Goal: Check status: Check status

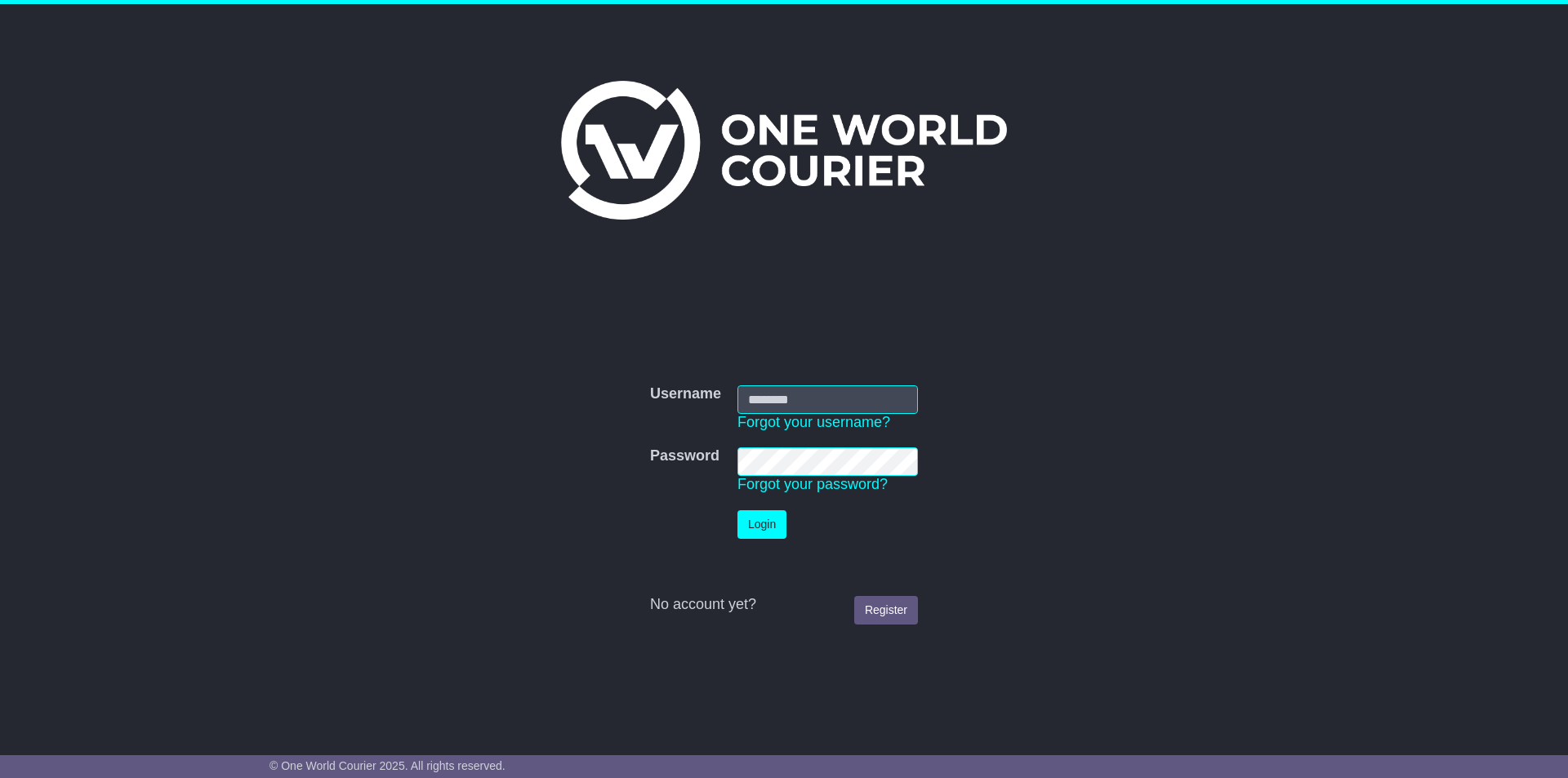
type input "**********"
click at [755, 513] on button "Login" at bounding box center [761, 524] width 49 height 29
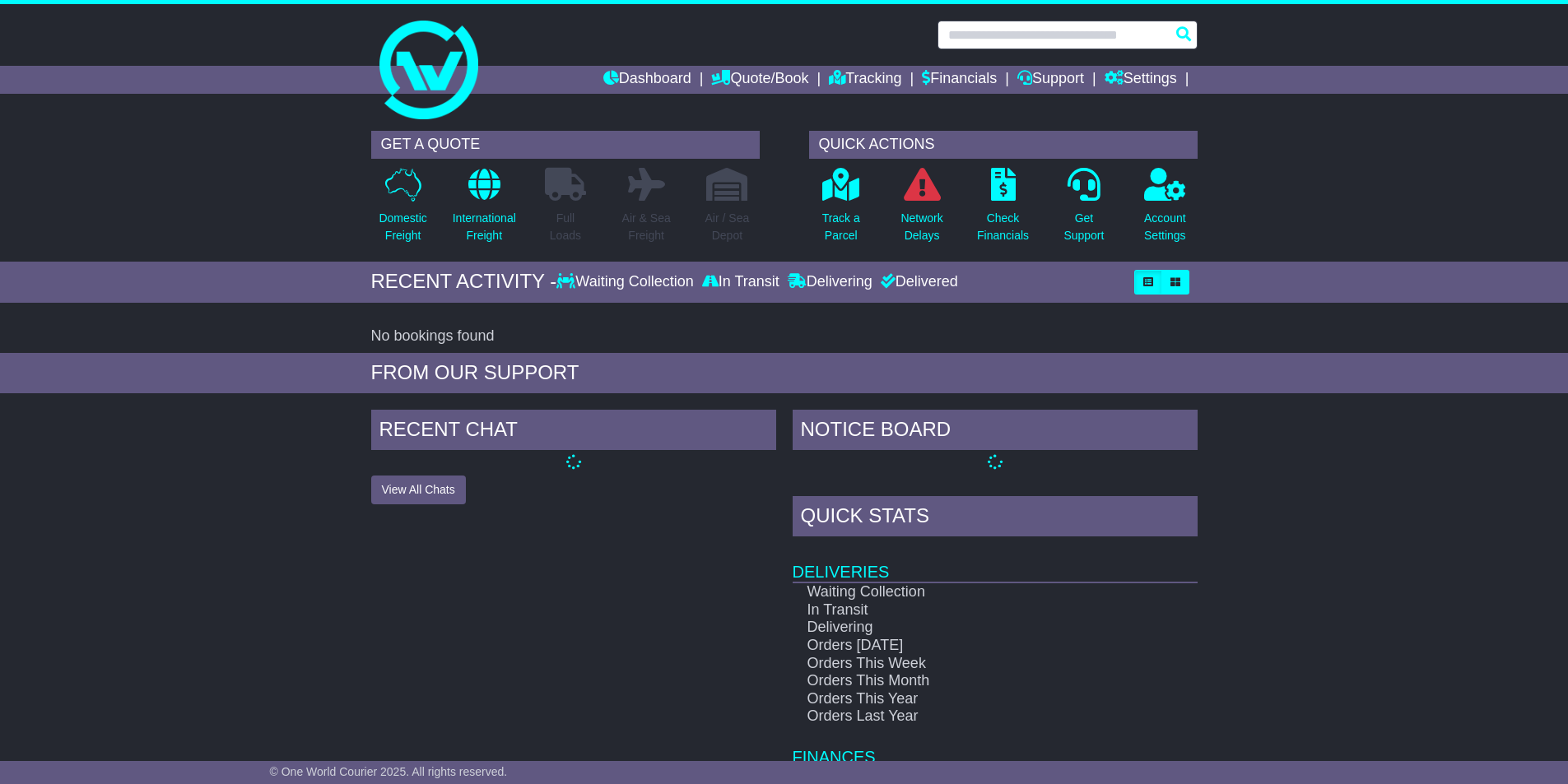
click at [1034, 28] on input "text" at bounding box center [1067, 35] width 260 height 29
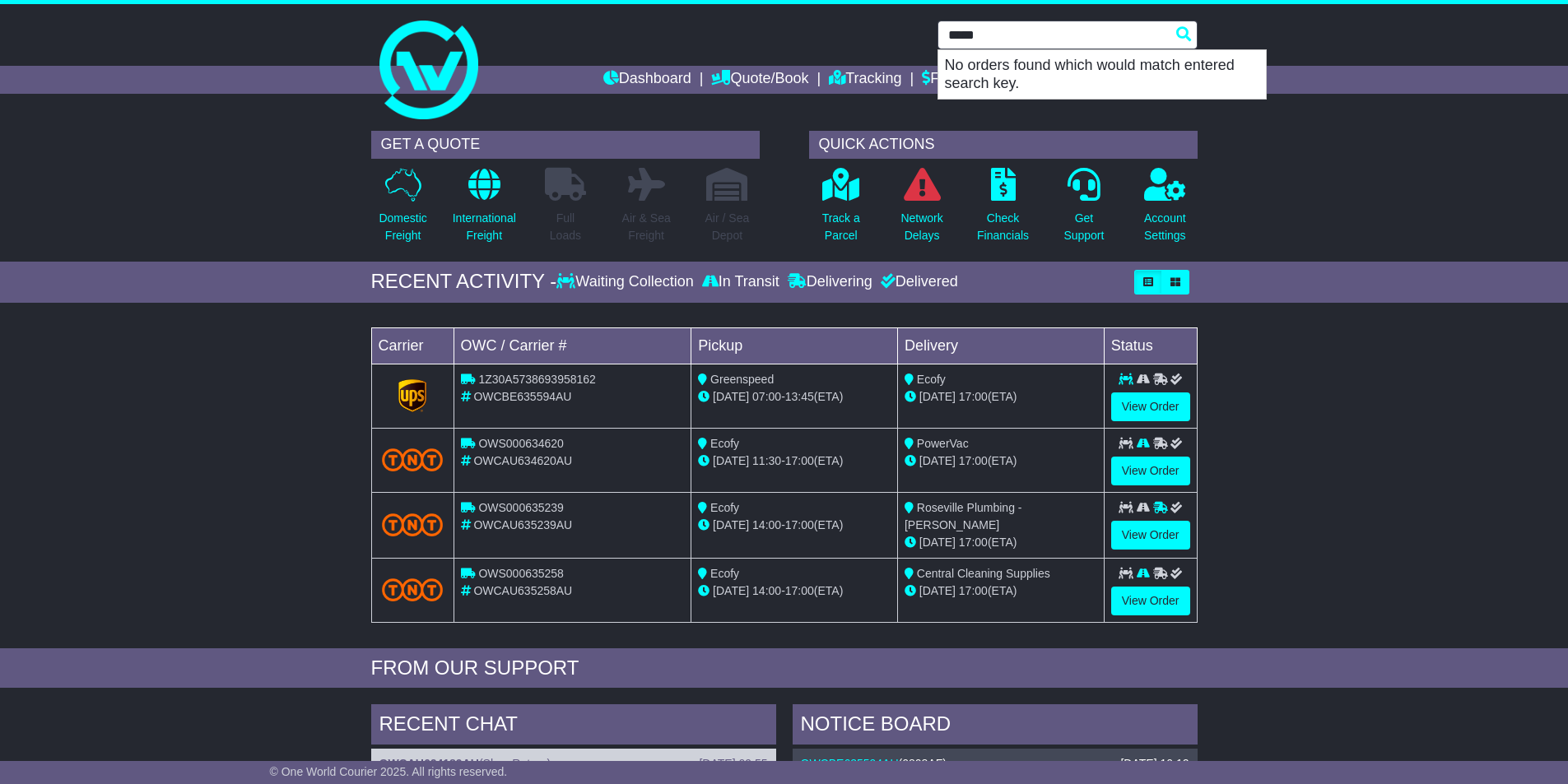
click at [951, 37] on input "*****" at bounding box center [1067, 35] width 260 height 29
click at [1349, 167] on div "GET A QUOTE Domestic Freight International Freight Full Loads Air & Sea Freight…" at bounding box center [784, 192] width 1568 height 139
drag, startPoint x: 1046, startPoint y: 36, endPoint x: 937, endPoint y: 37, distance: 109.0
click at [938, 37] on input "*******" at bounding box center [1067, 35] width 260 height 29
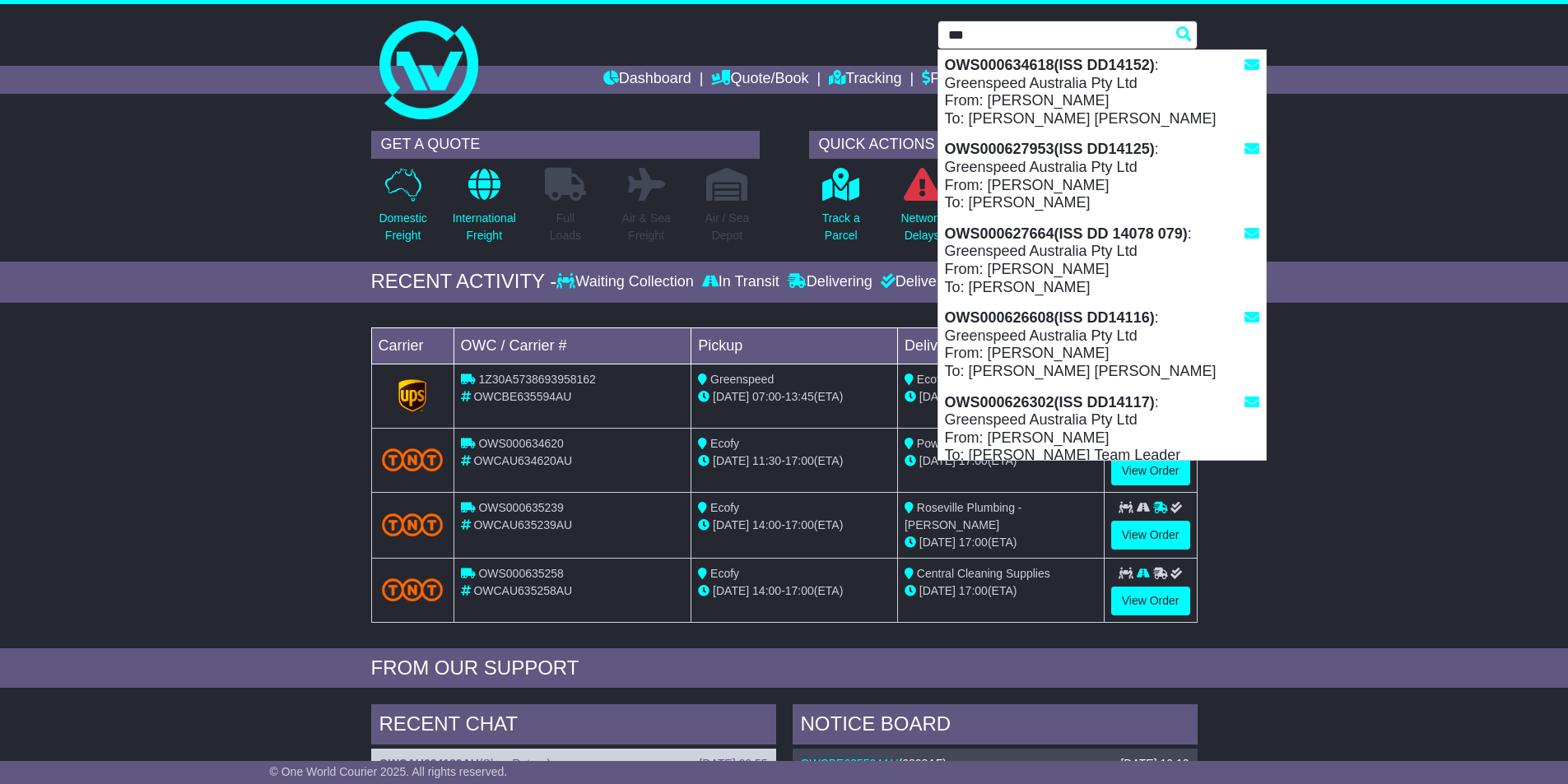
drag, startPoint x: 967, startPoint y: 29, endPoint x: 934, endPoint y: 32, distance: 33.1
click at [938, 31] on input "***" at bounding box center [1067, 35] width 260 height 29
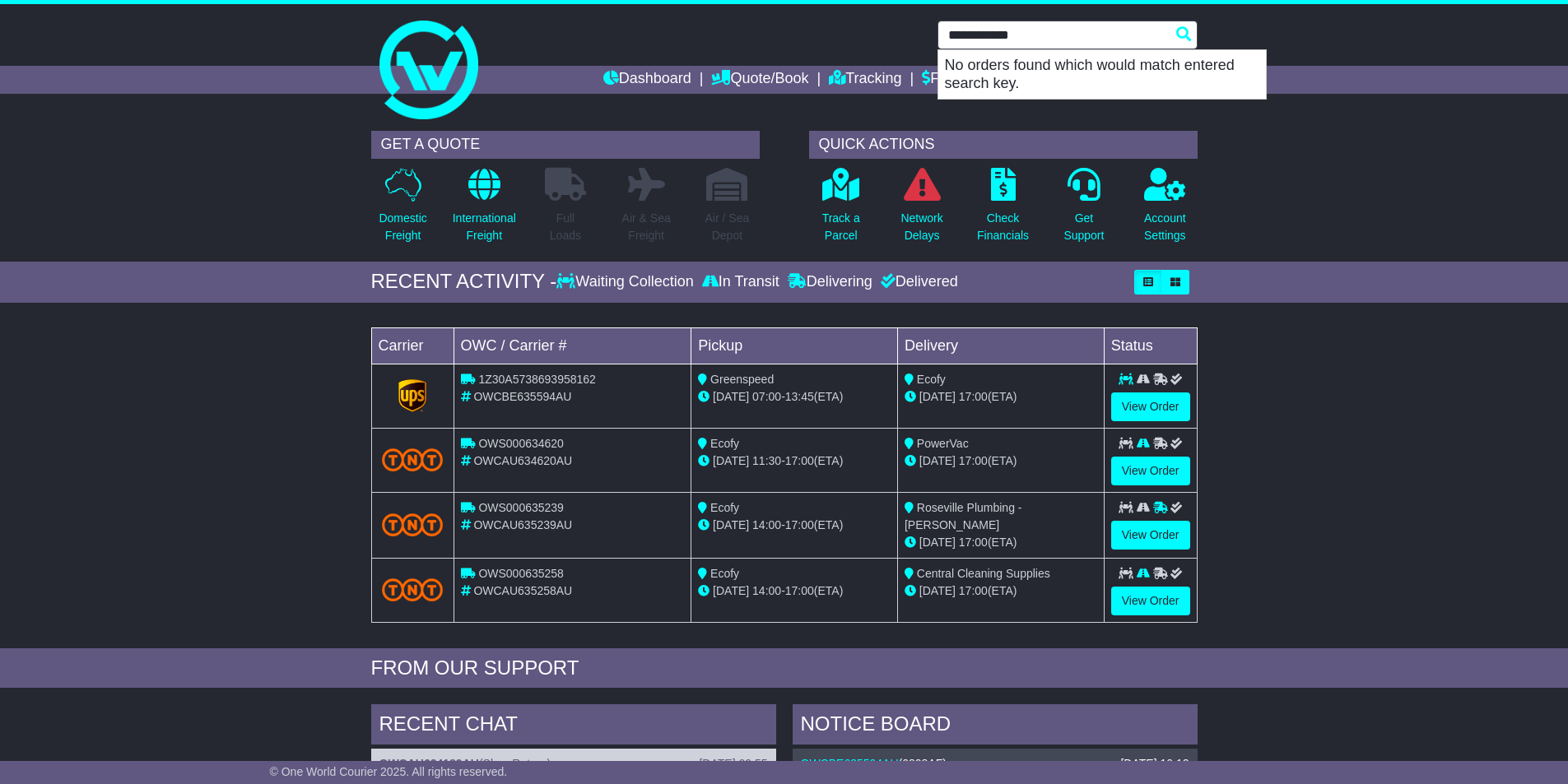
type input "**********"
click at [1382, 208] on div "GET A QUOTE Domestic Freight International Freight Full Loads Air & Sea Freight…" at bounding box center [784, 192] width 1568 height 139
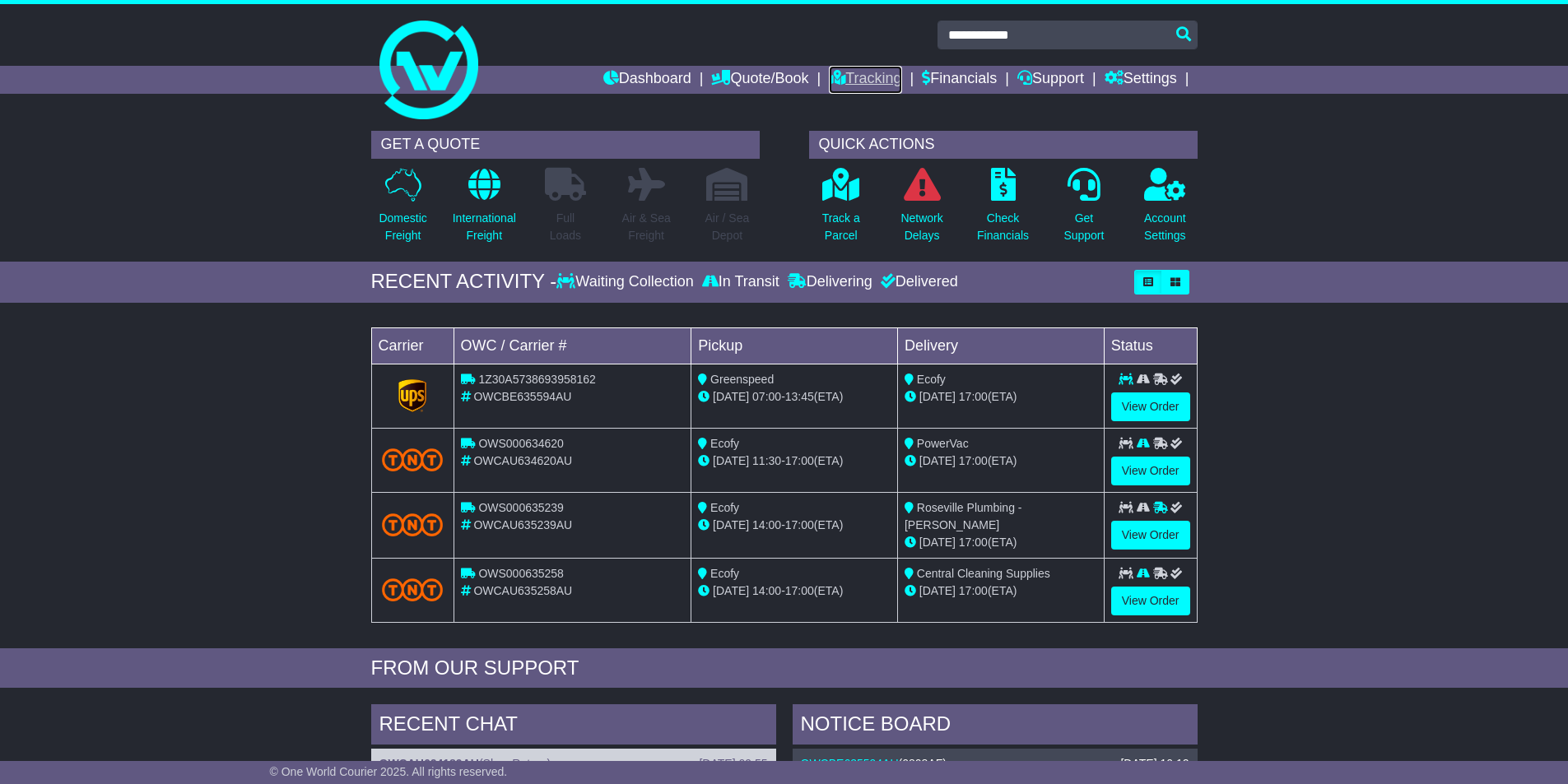
click at [829, 76] on icon at bounding box center [837, 77] width 17 height 15
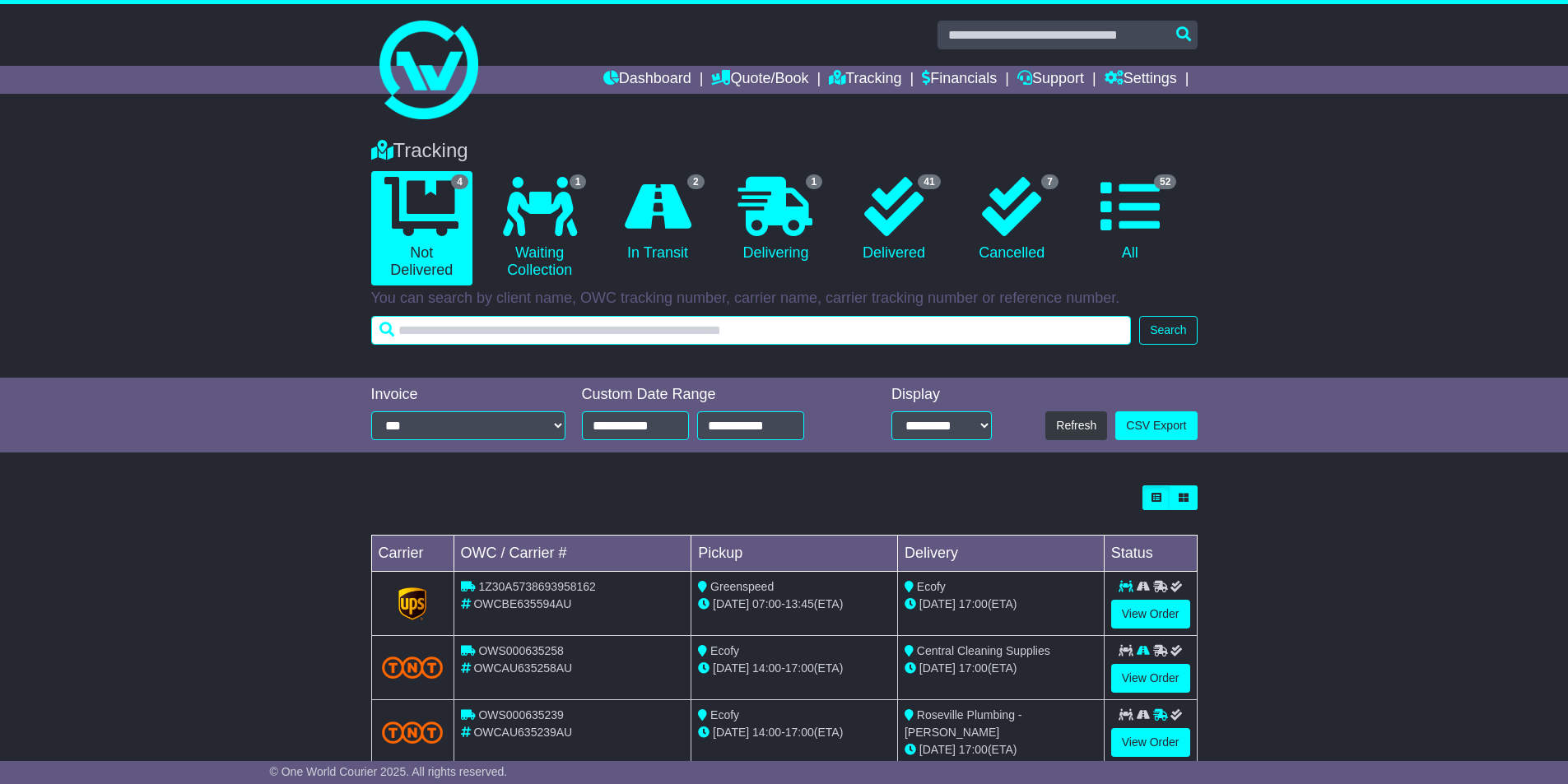
click at [424, 333] on input "text" at bounding box center [752, 331] width 761 height 29
type input "***"
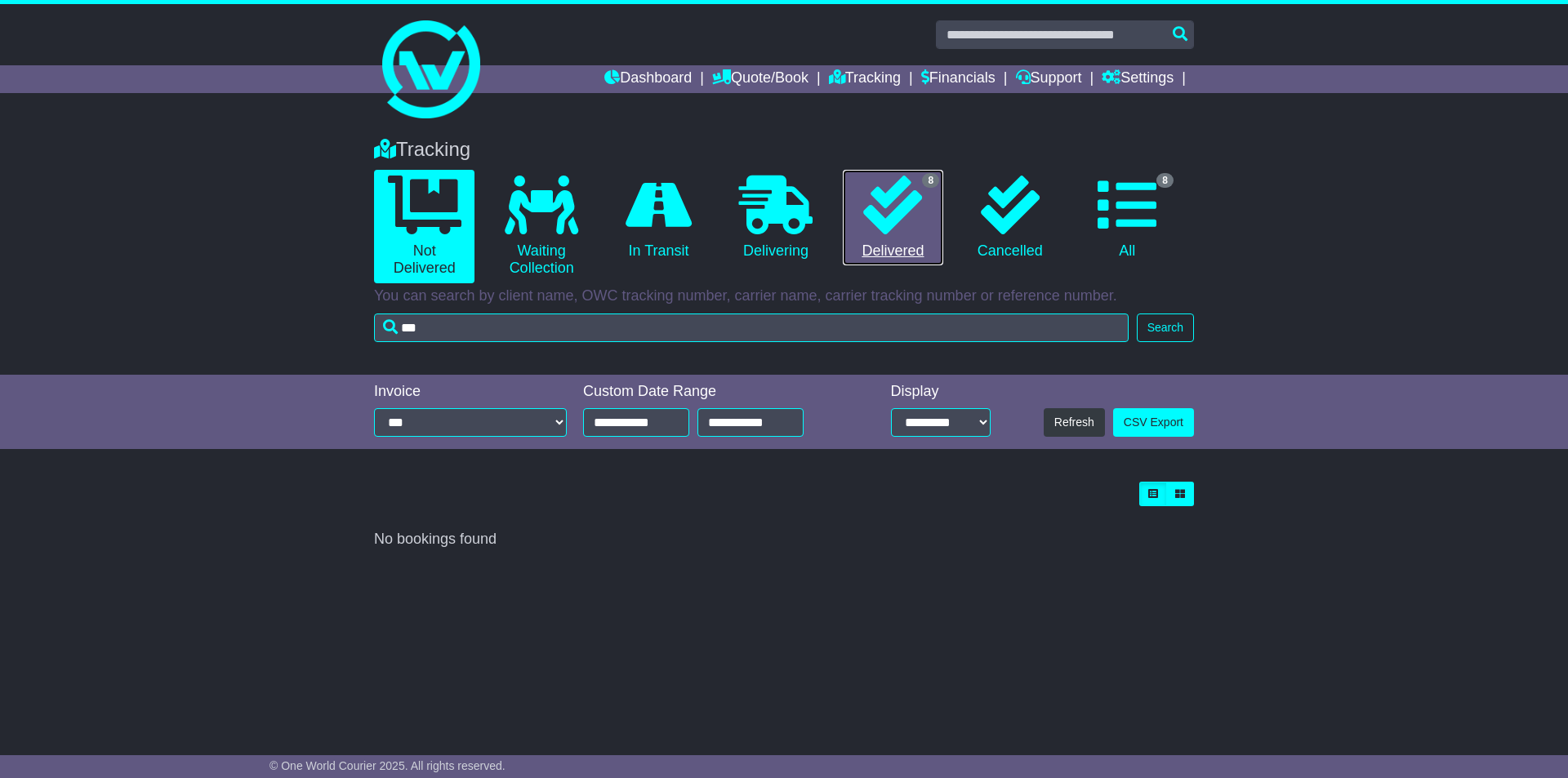
click at [907, 239] on link "8 Delivered" at bounding box center [893, 218] width 101 height 96
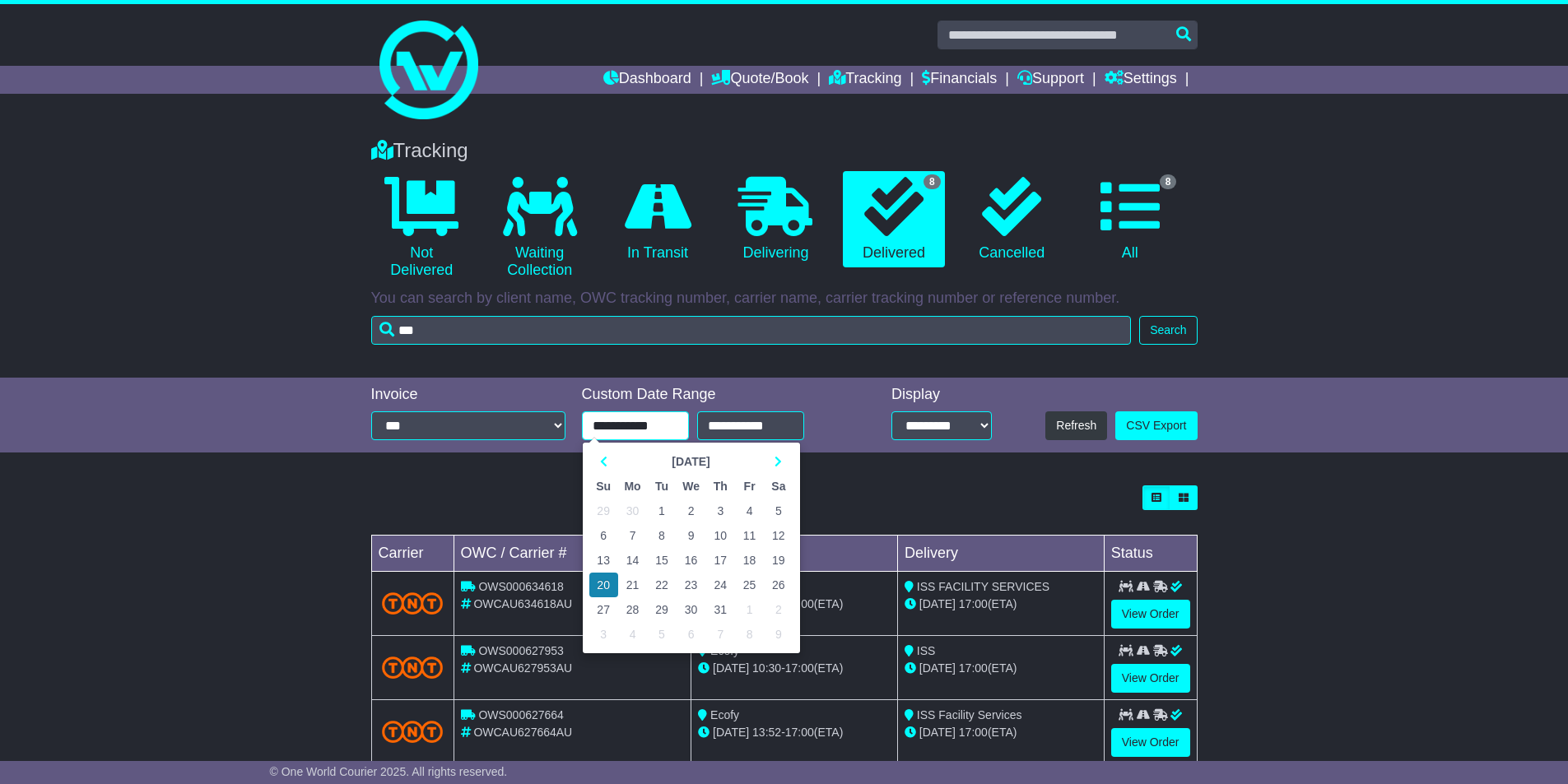
click at [631, 423] on input "**********" at bounding box center [635, 425] width 107 height 29
click at [600, 459] on icon at bounding box center [603, 462] width 7 height 12
click at [638, 560] on td "16" at bounding box center [633, 561] width 30 height 25
type input "**********"
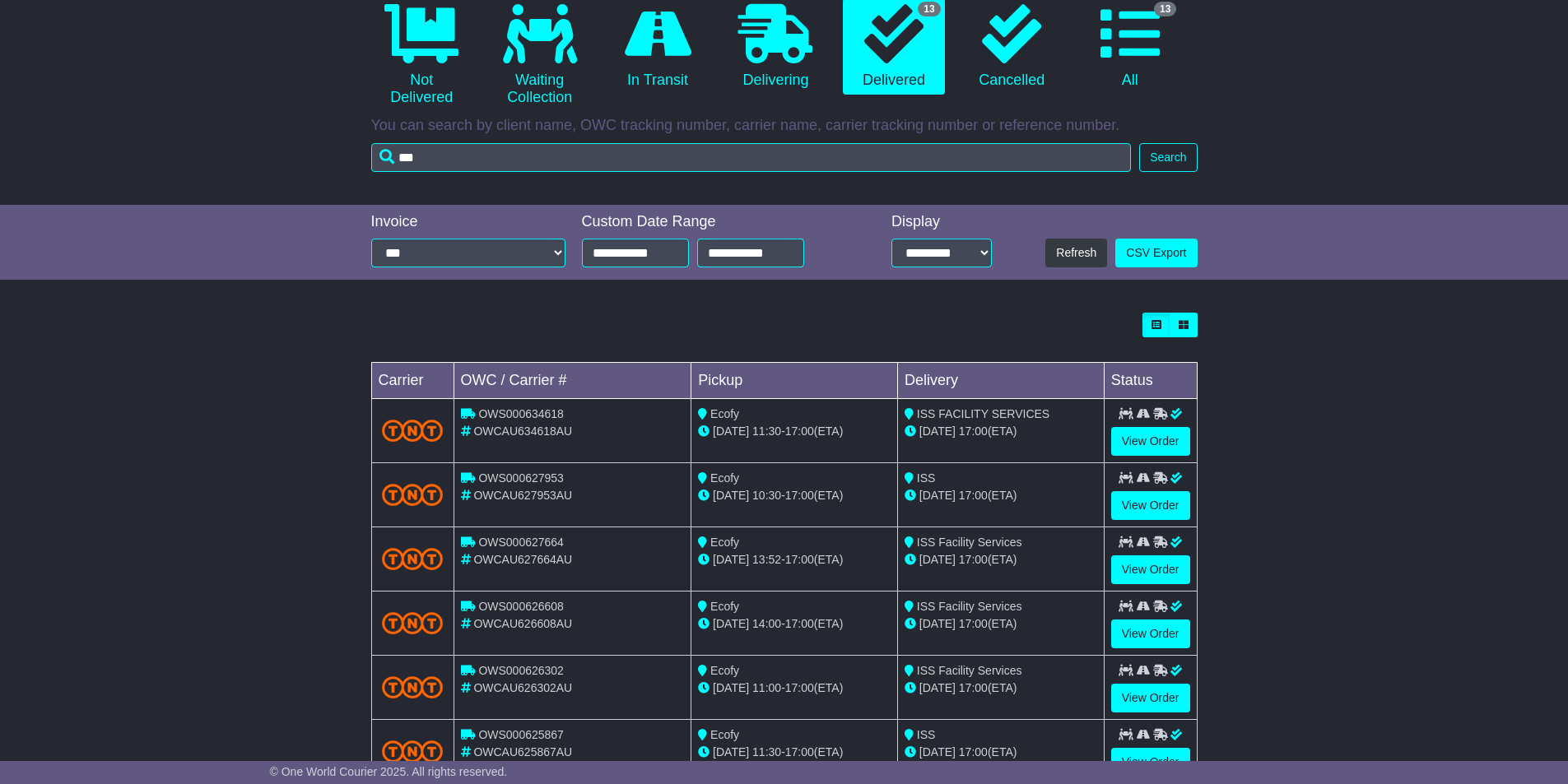
scroll to position [433, 0]
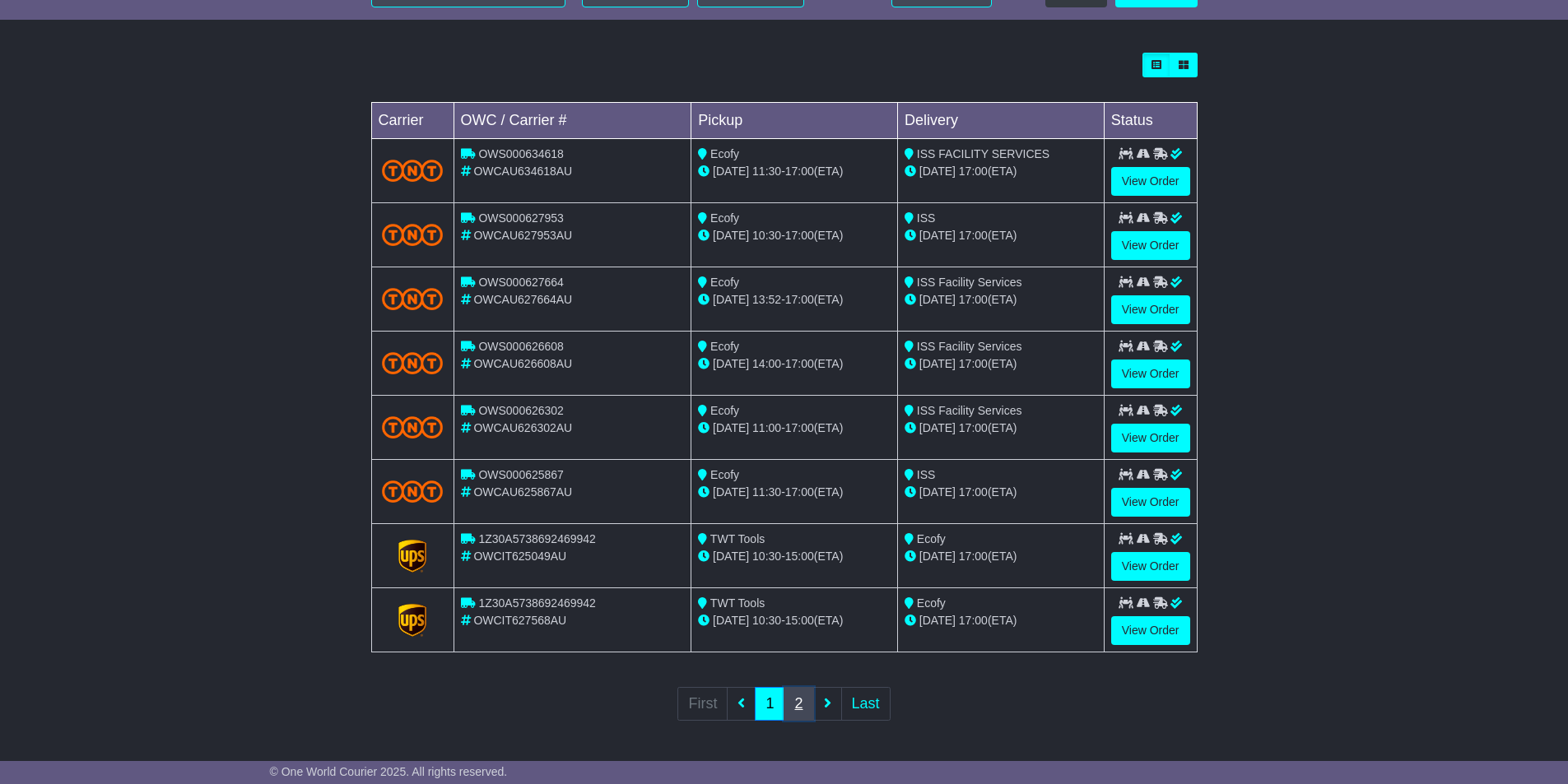
click at [793, 698] on link "2" at bounding box center [798, 703] width 30 height 34
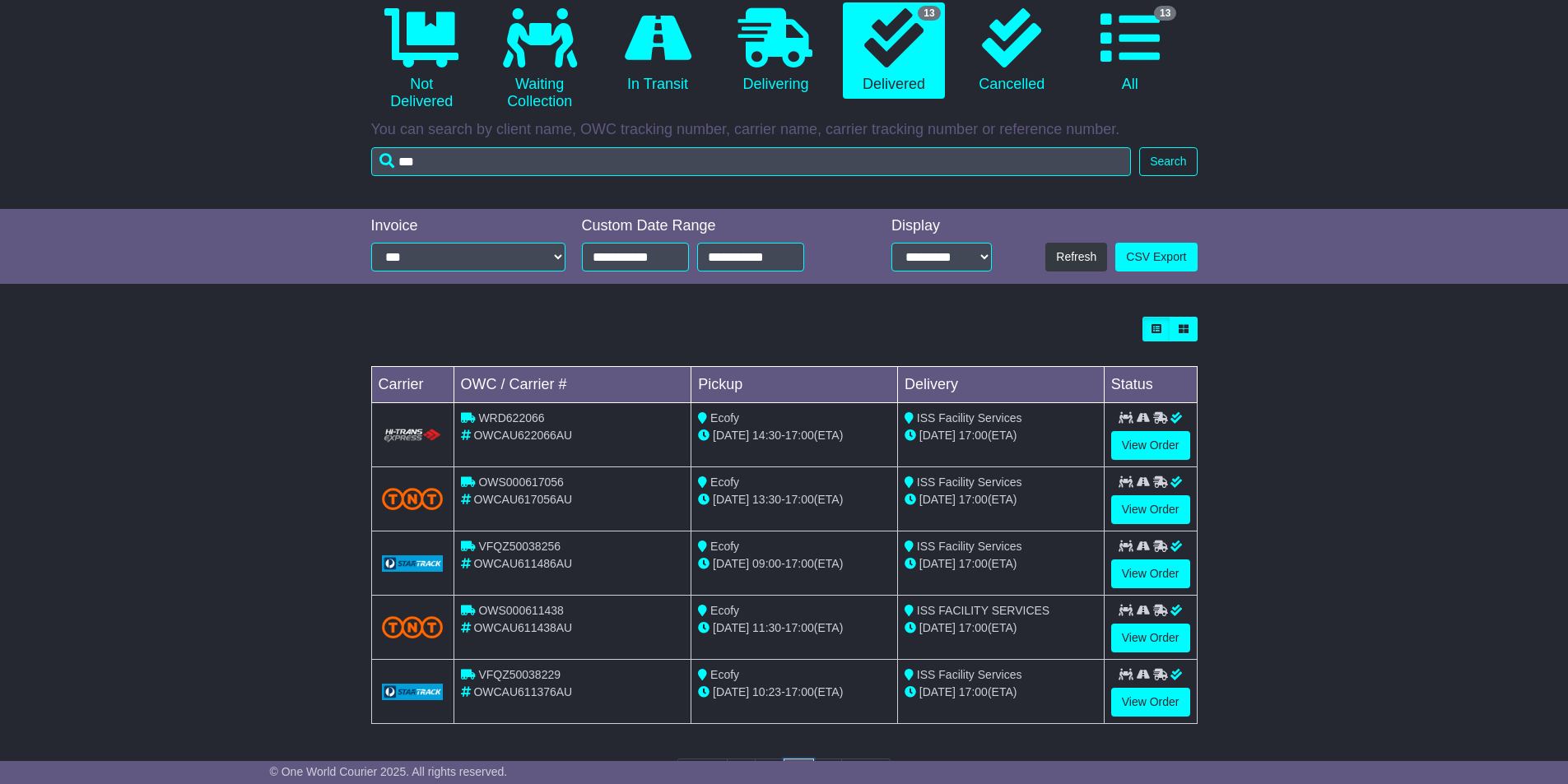
scroll to position [240, 0]
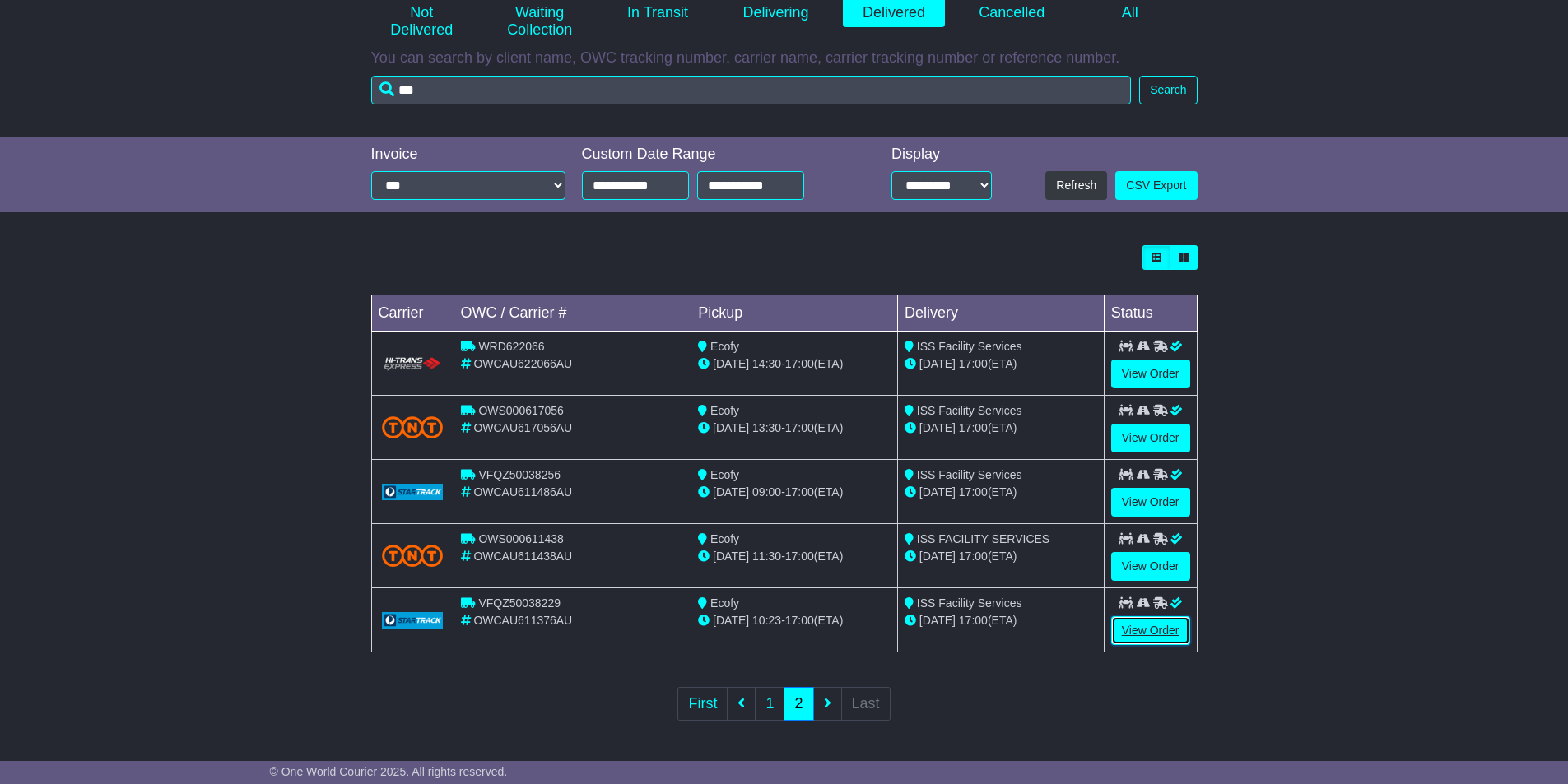
click at [1150, 626] on link "View Order" at bounding box center [1150, 630] width 79 height 29
click at [1141, 627] on link "View Order" at bounding box center [1150, 630] width 79 height 29
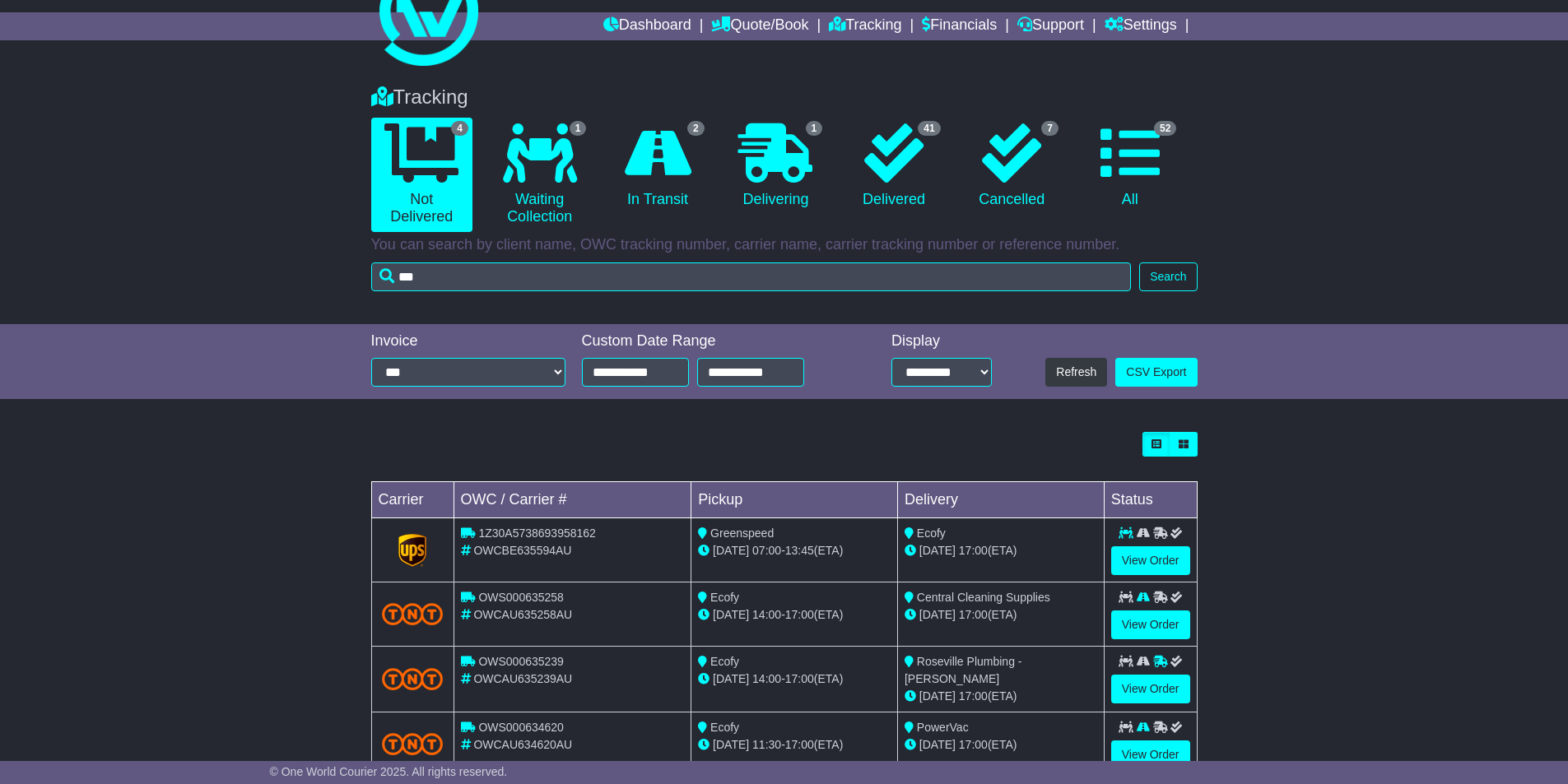
scroll to position [105, 0]
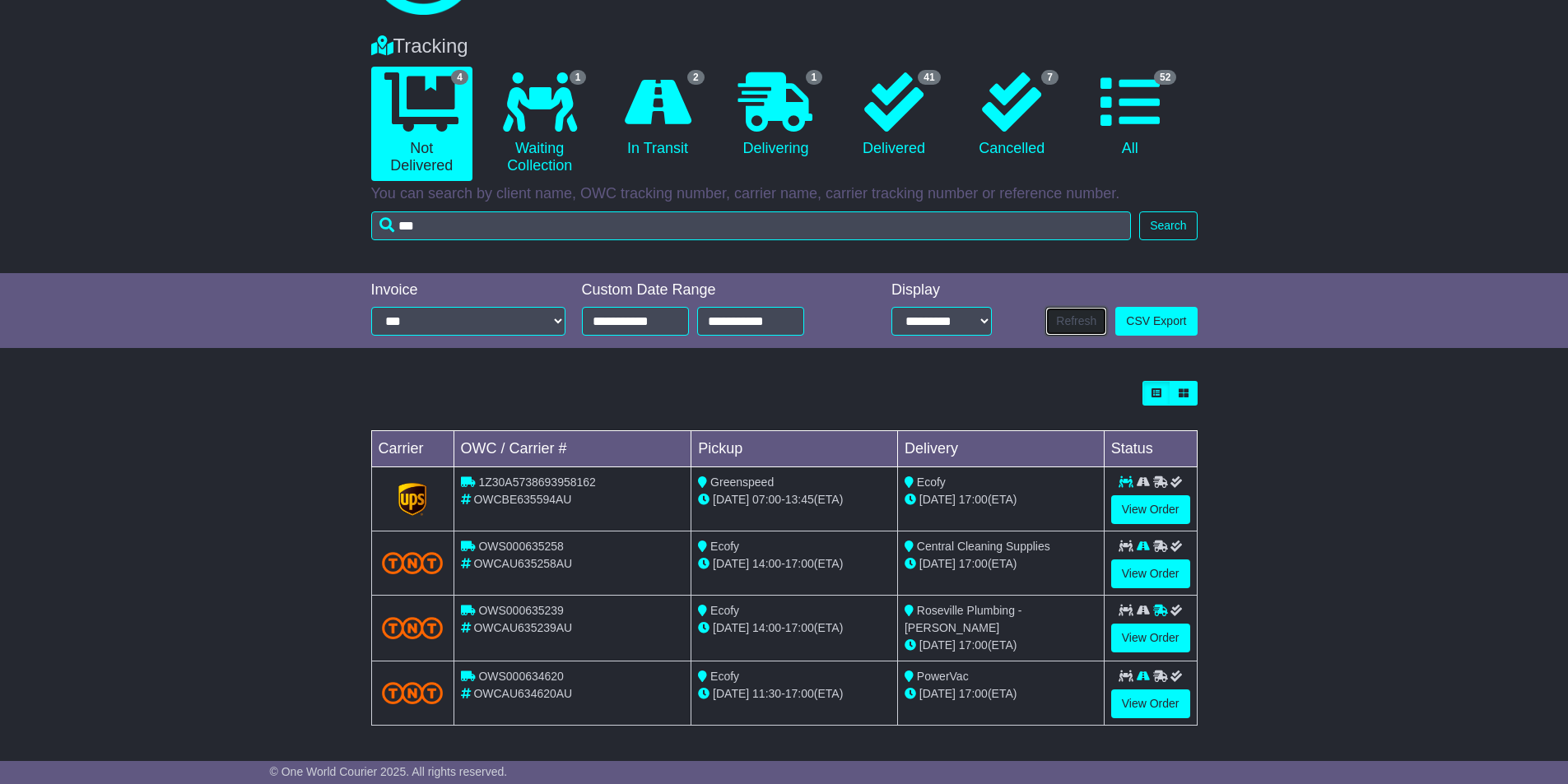
click at [1069, 323] on button "Refresh" at bounding box center [1076, 321] width 61 height 29
click at [497, 318] on select "**********" at bounding box center [468, 321] width 194 height 29
click at [1207, 233] on div "Tracking 4 Not Delivered 1 Waiting Collection 2 In Transit 1 Delivering 7" at bounding box center [784, 145] width 1568 height 255
click at [1186, 228] on button "Search" at bounding box center [1167, 226] width 57 height 29
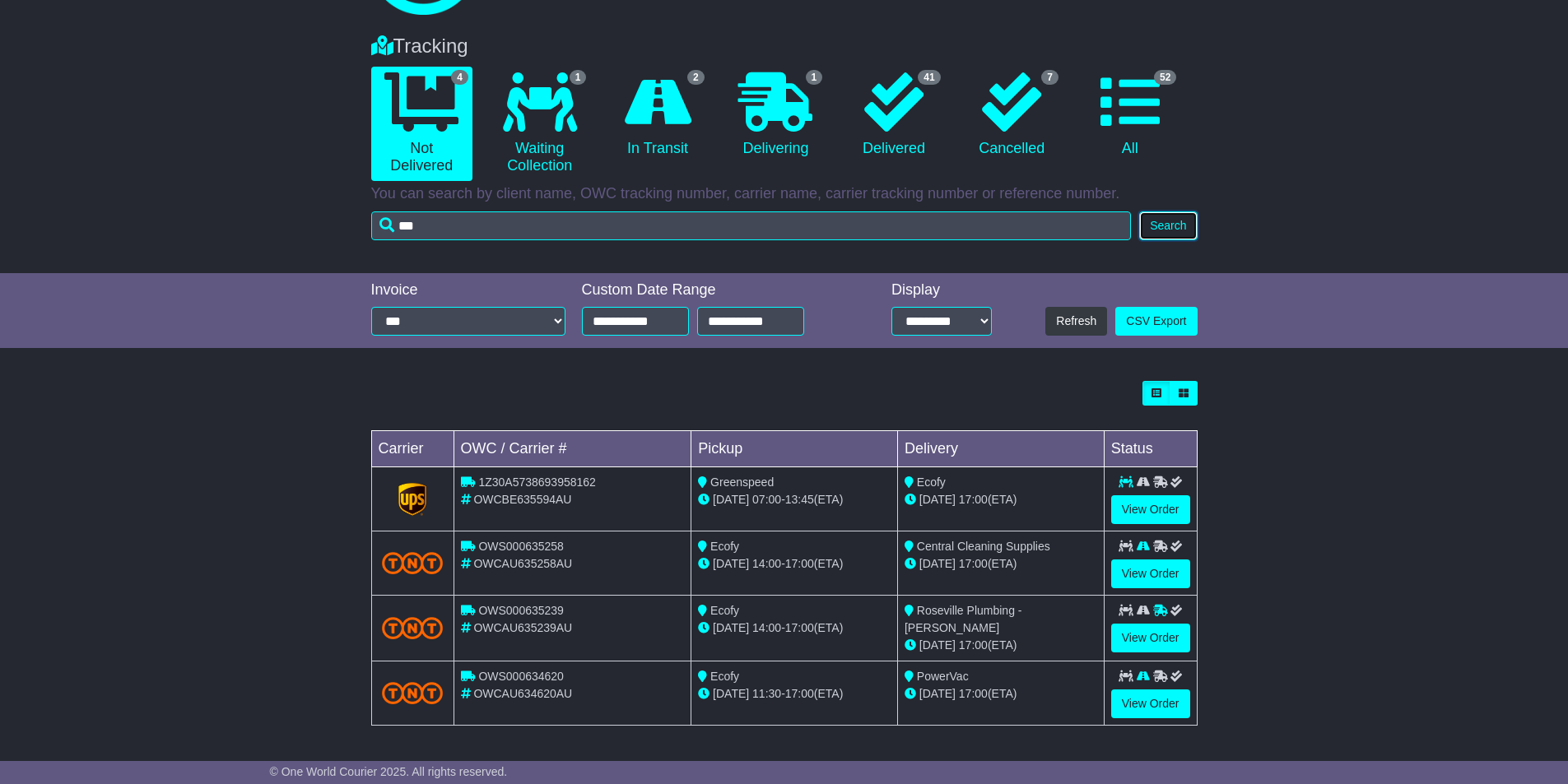
scroll to position [0, 0]
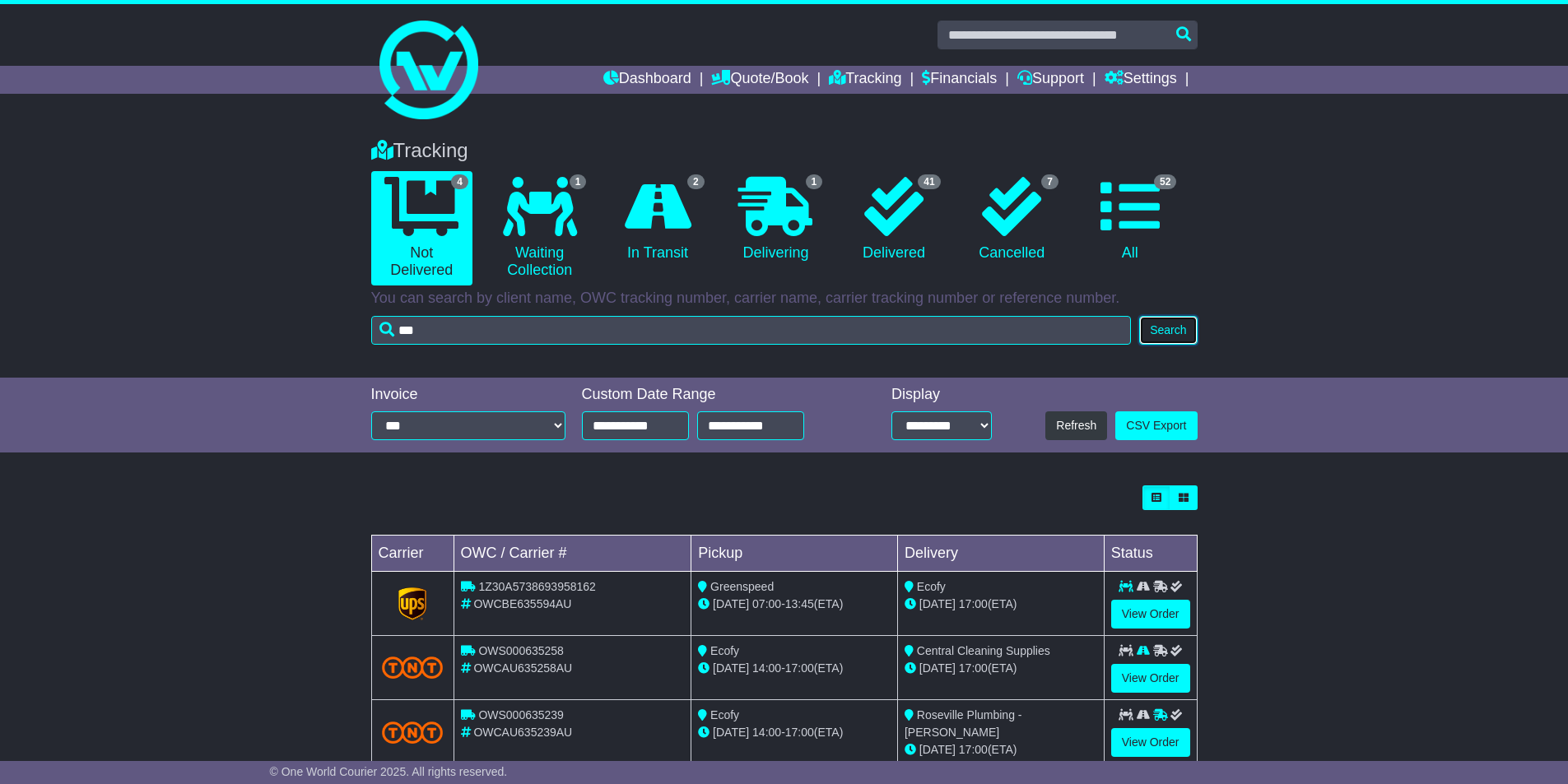
click at [1150, 324] on button "Search" at bounding box center [1167, 331] width 57 height 29
click at [915, 236] on link "41 Delivered" at bounding box center [894, 219] width 101 height 97
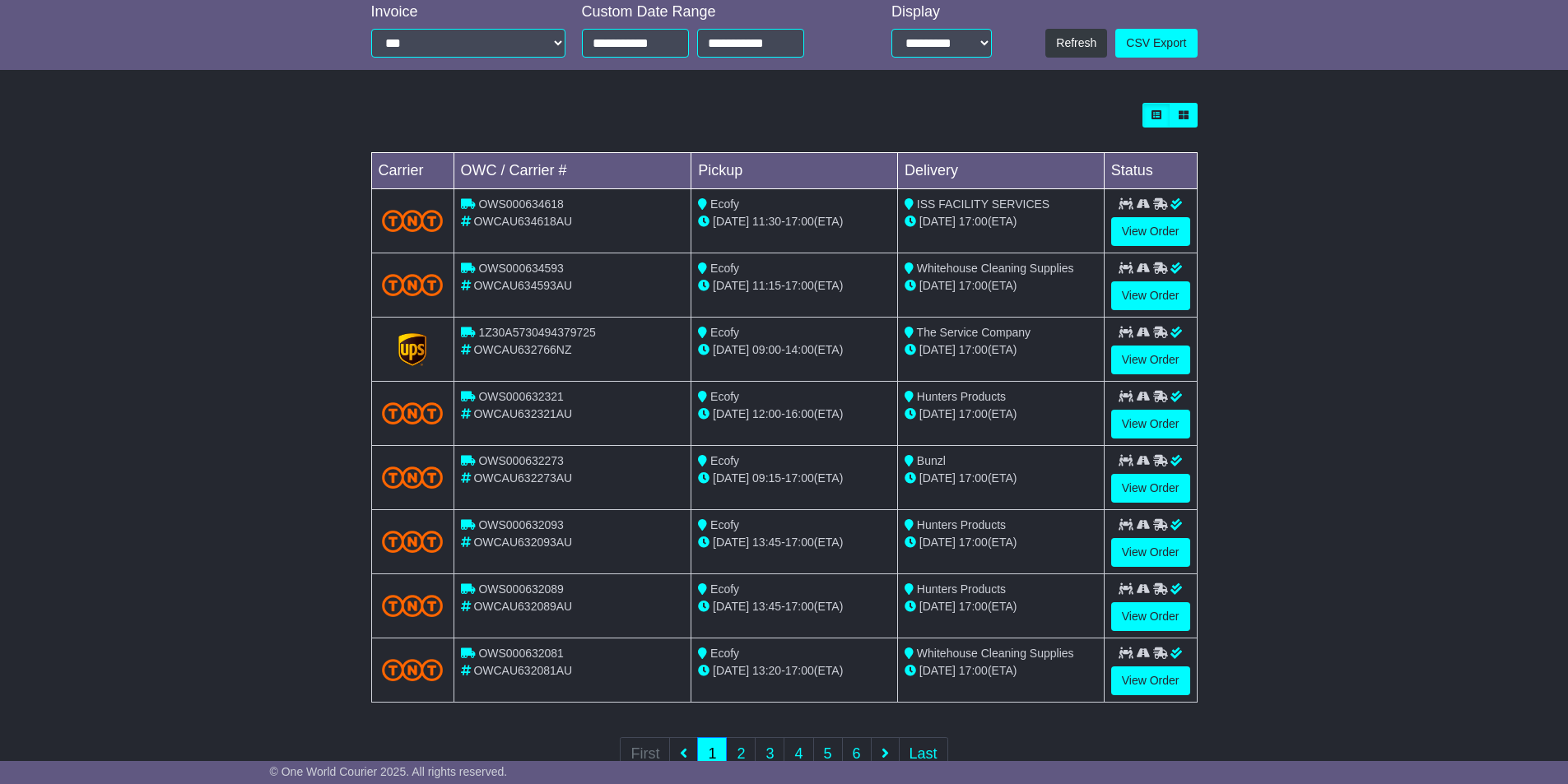
scroll to position [433, 0]
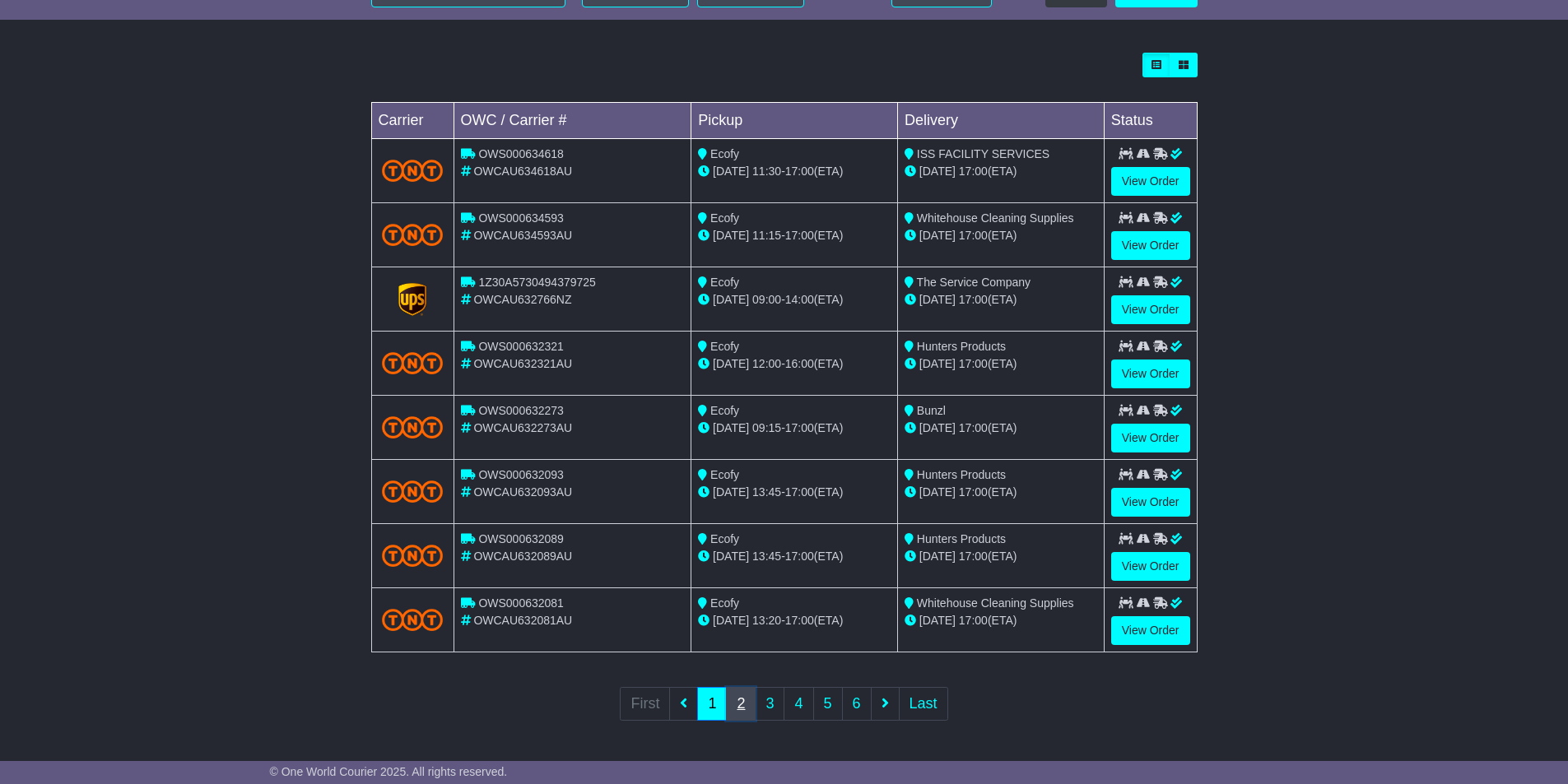
click at [754, 706] on link "2" at bounding box center [741, 703] width 30 height 34
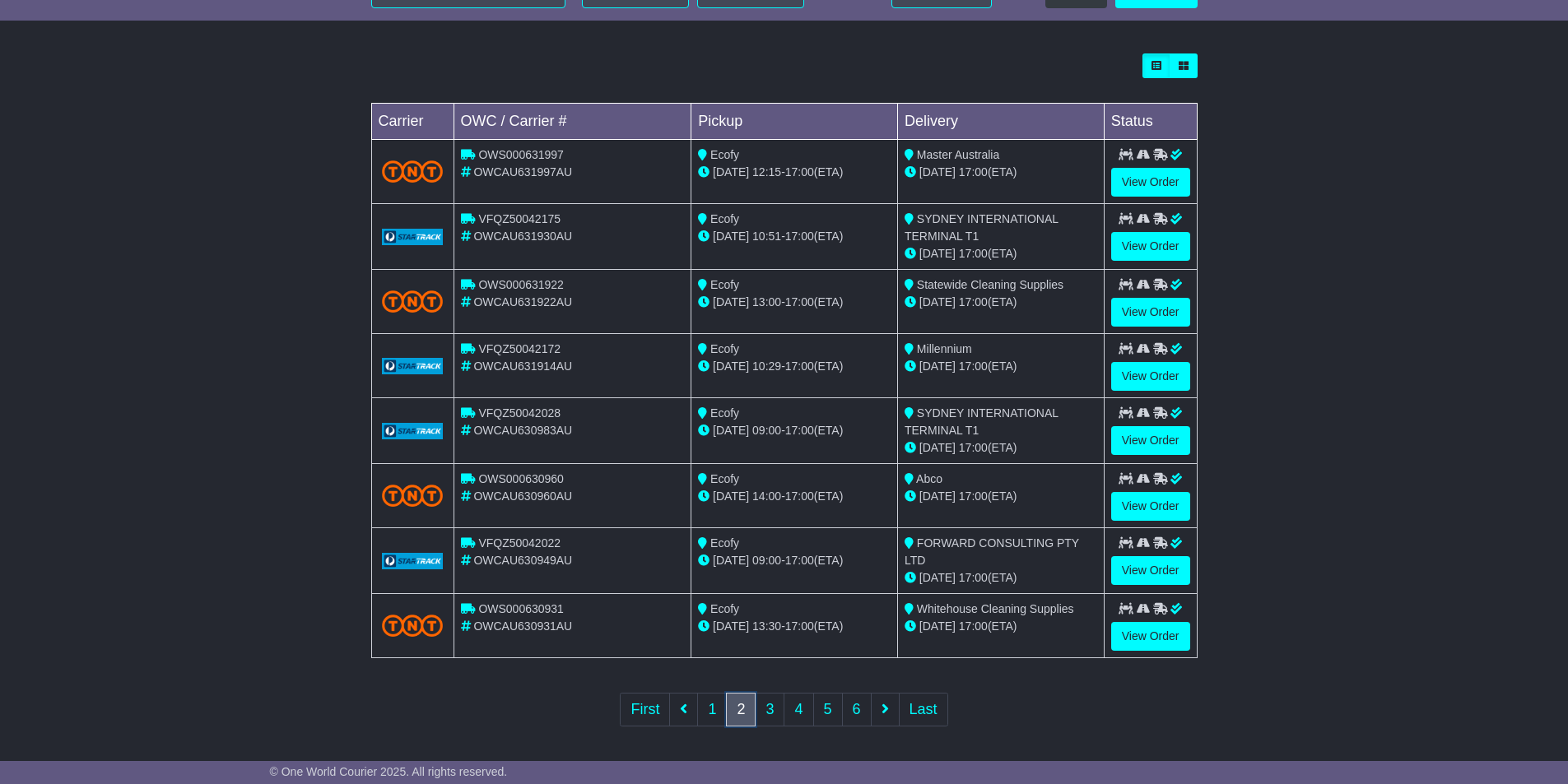
scroll to position [438, 0]
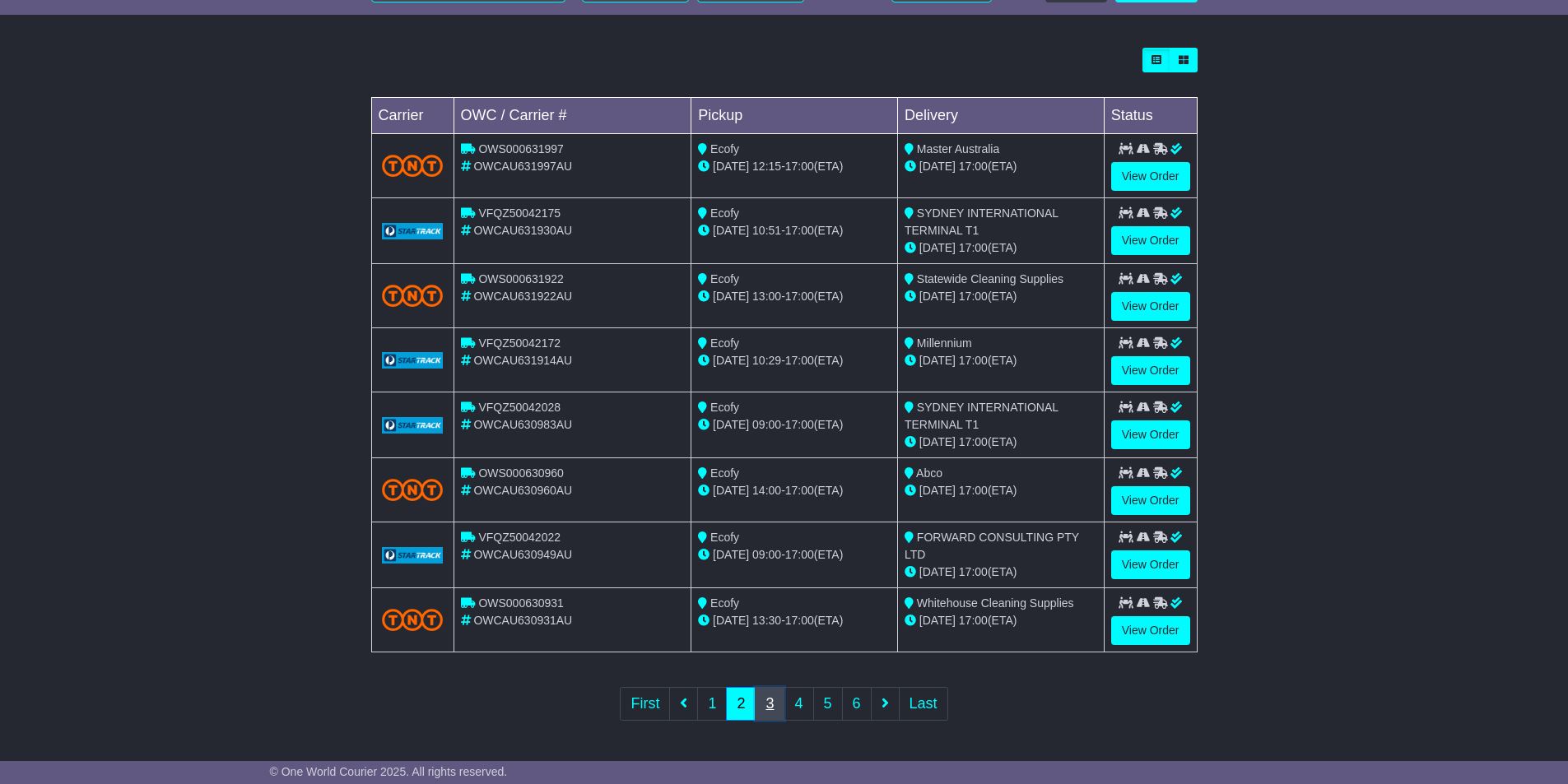
click at [765, 702] on link "3" at bounding box center [770, 703] width 30 height 34
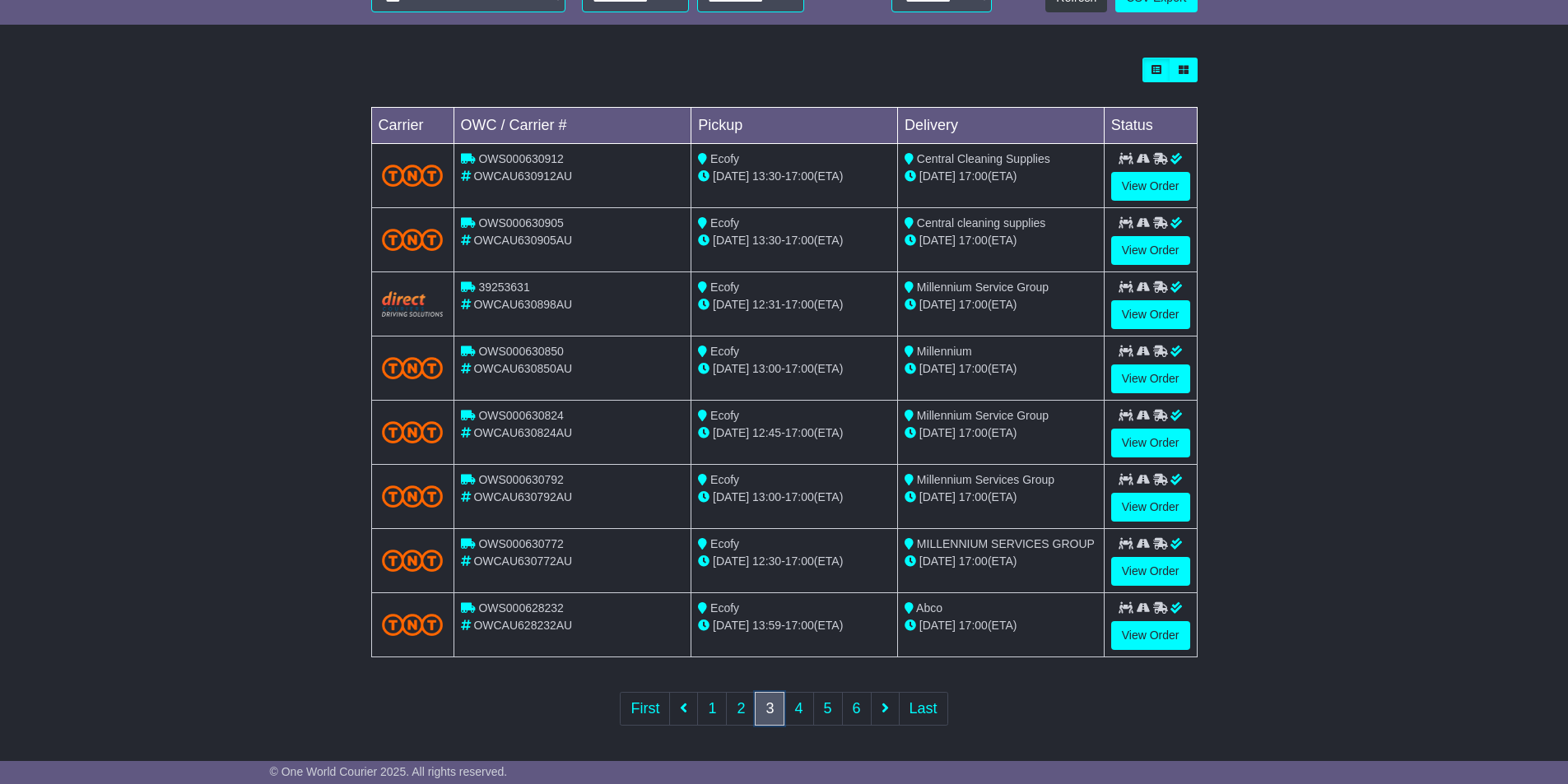
scroll to position [433, 0]
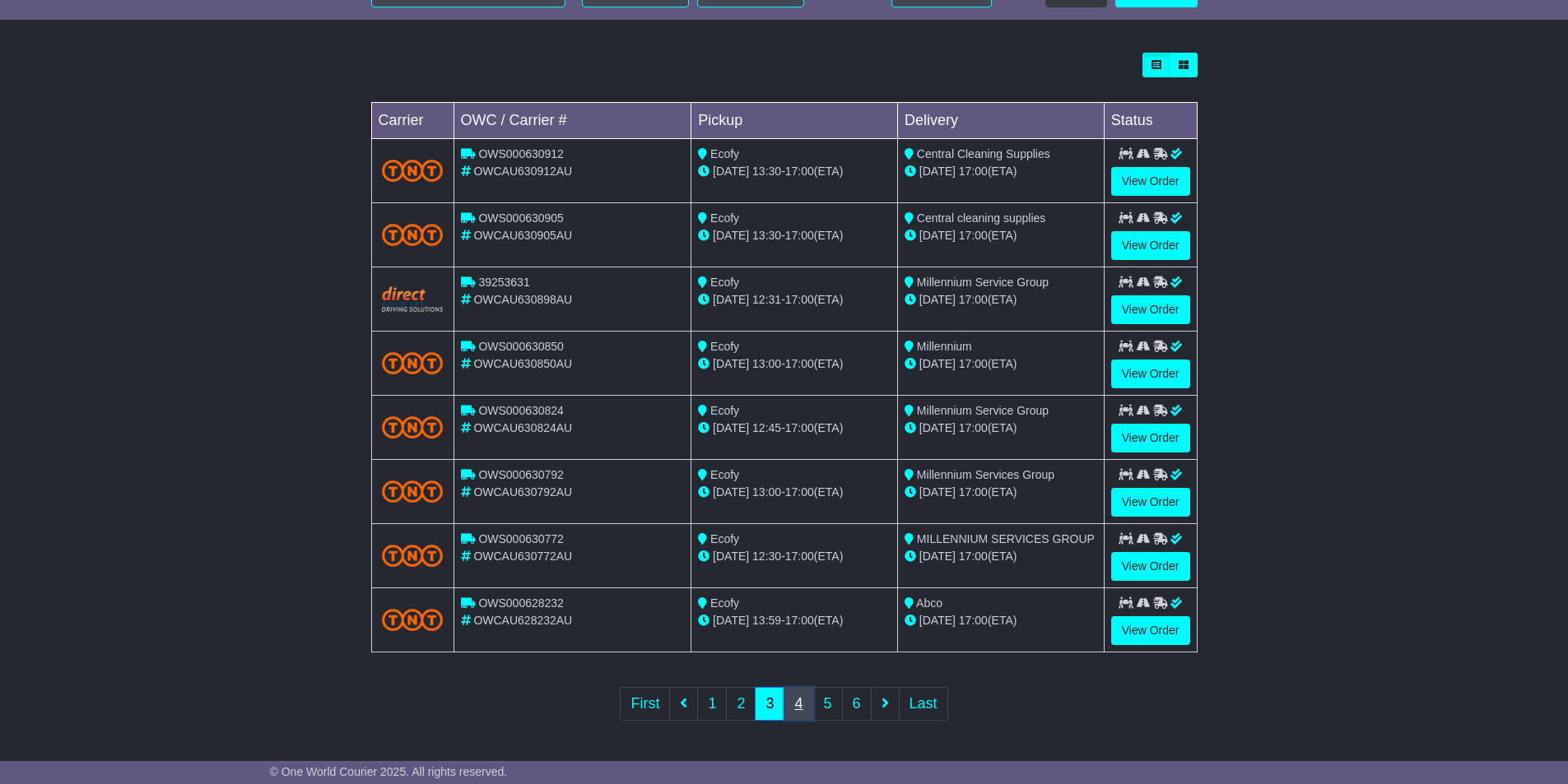
click at [800, 695] on link "4" at bounding box center [798, 703] width 30 height 34
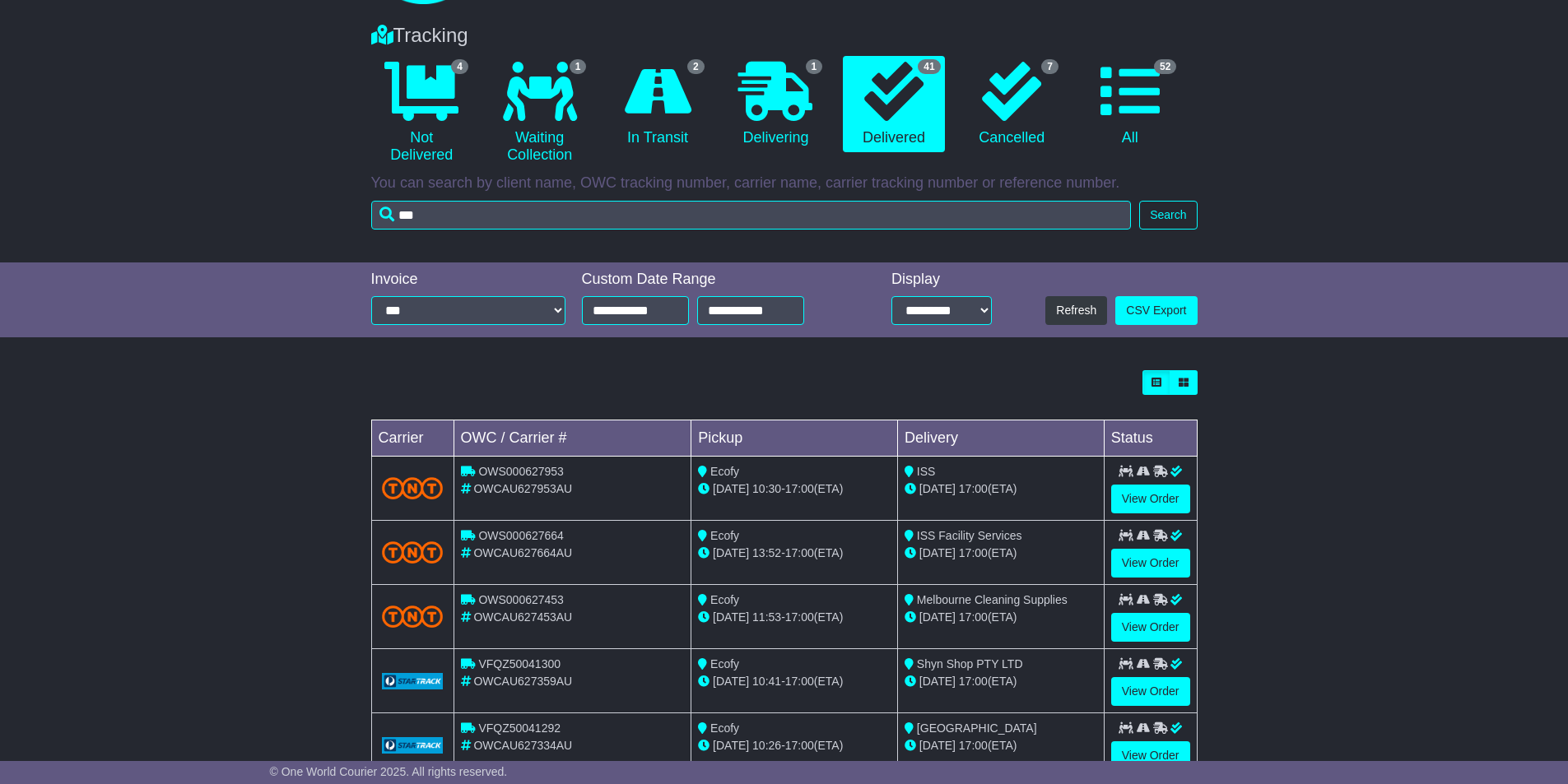
scroll to position [411, 0]
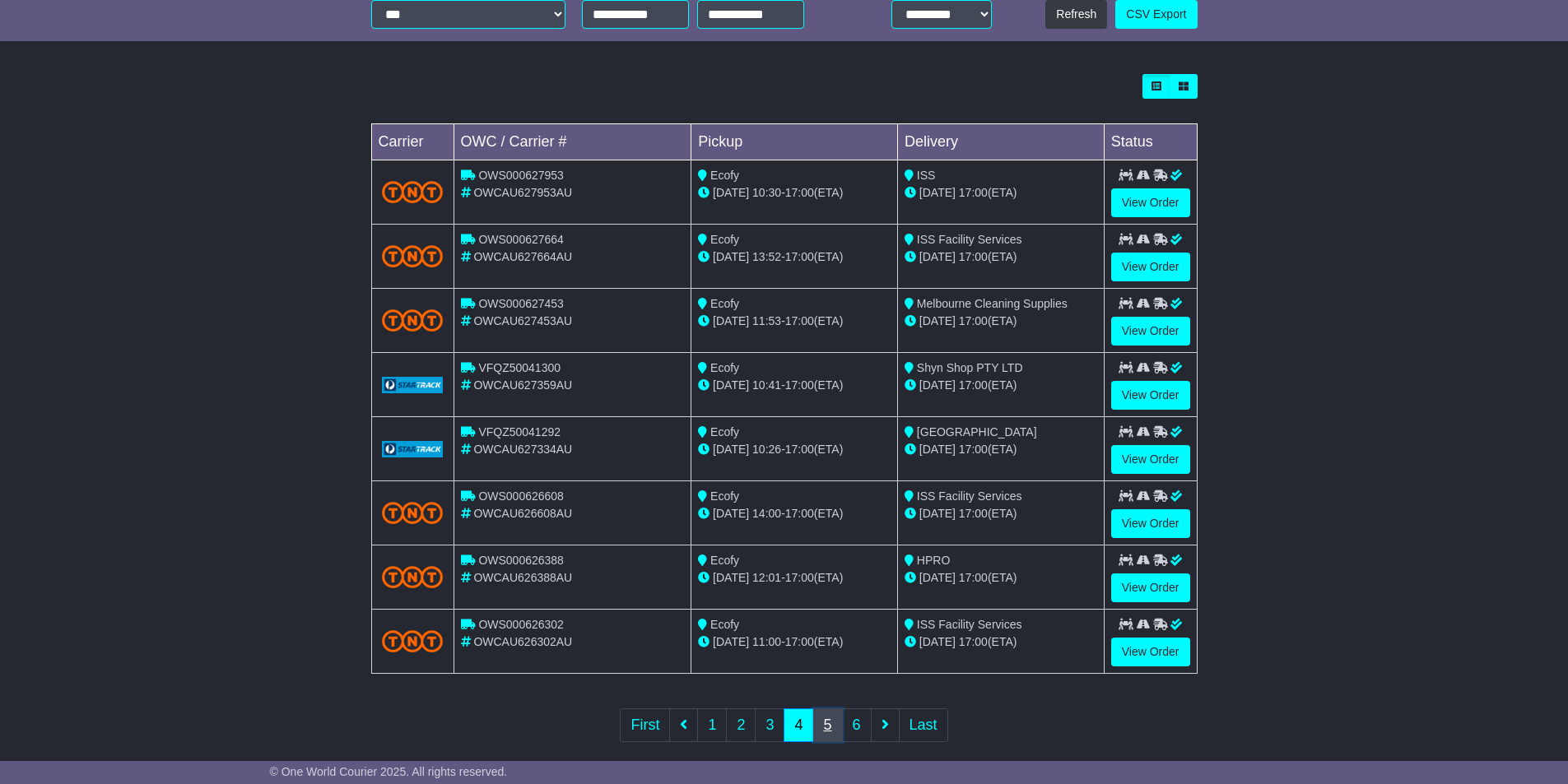
click at [831, 726] on link "5" at bounding box center [828, 725] width 30 height 34
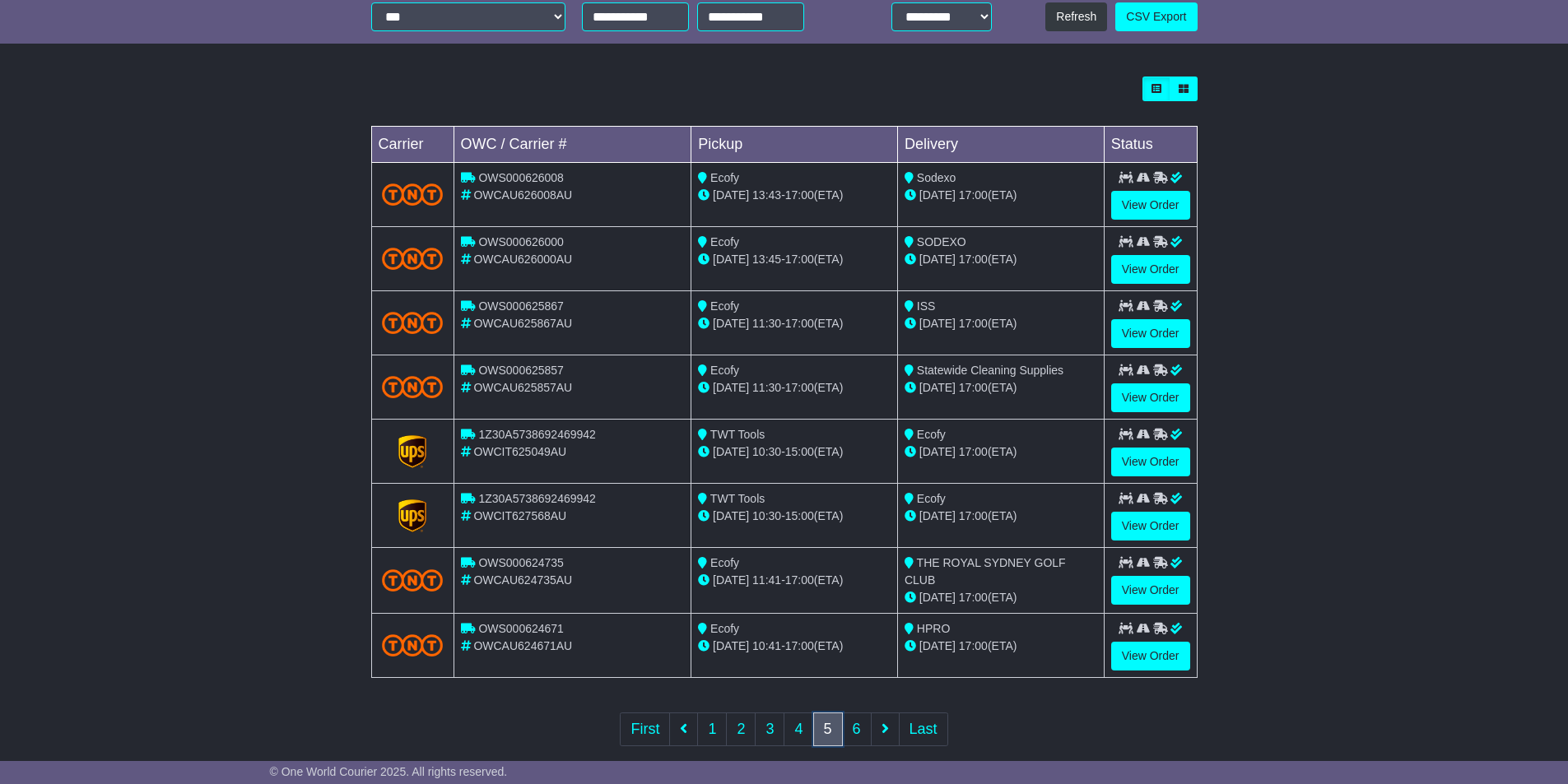
scroll to position [434, 0]
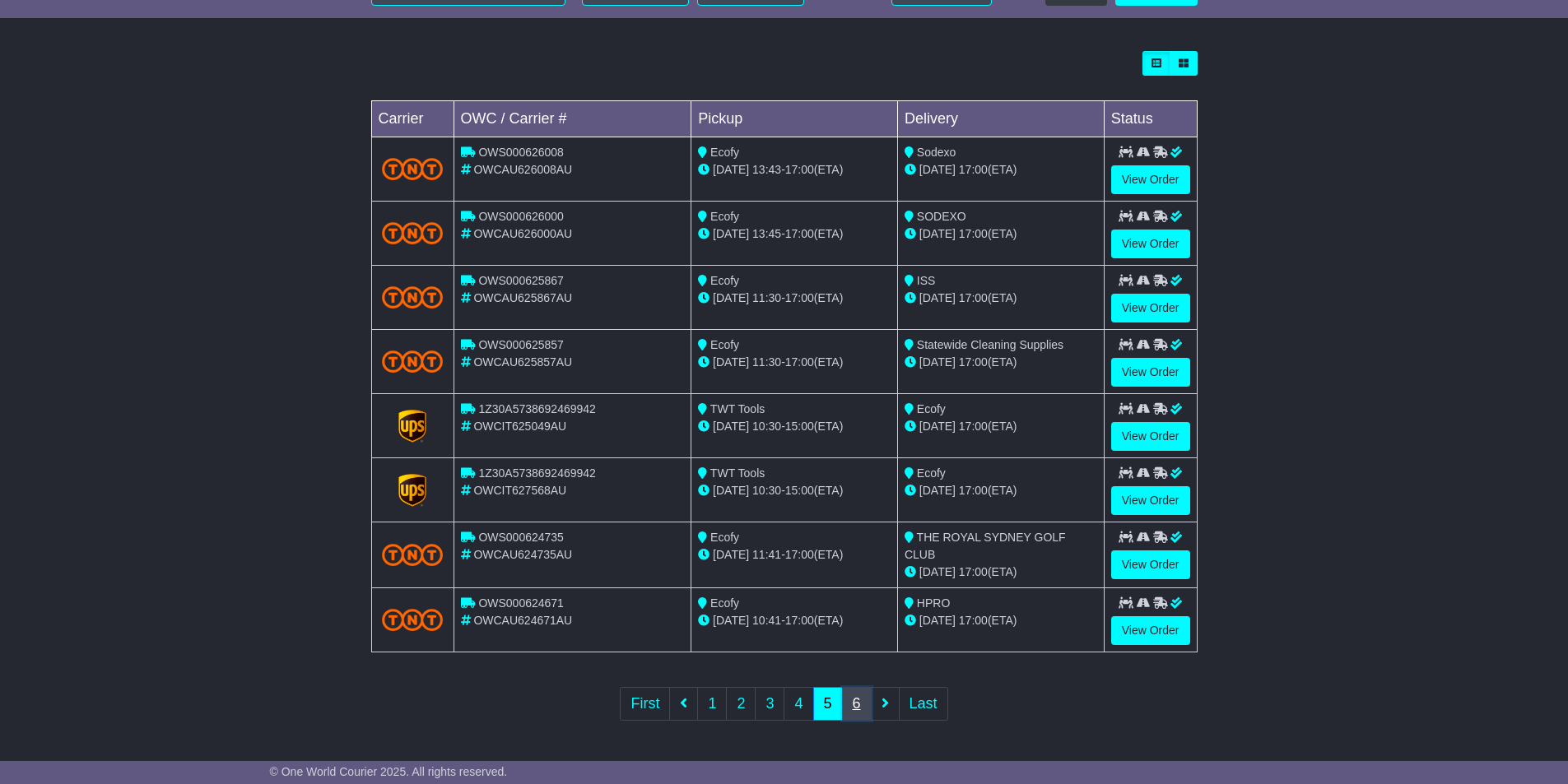
click at [860, 708] on link "6" at bounding box center [857, 703] width 30 height 34
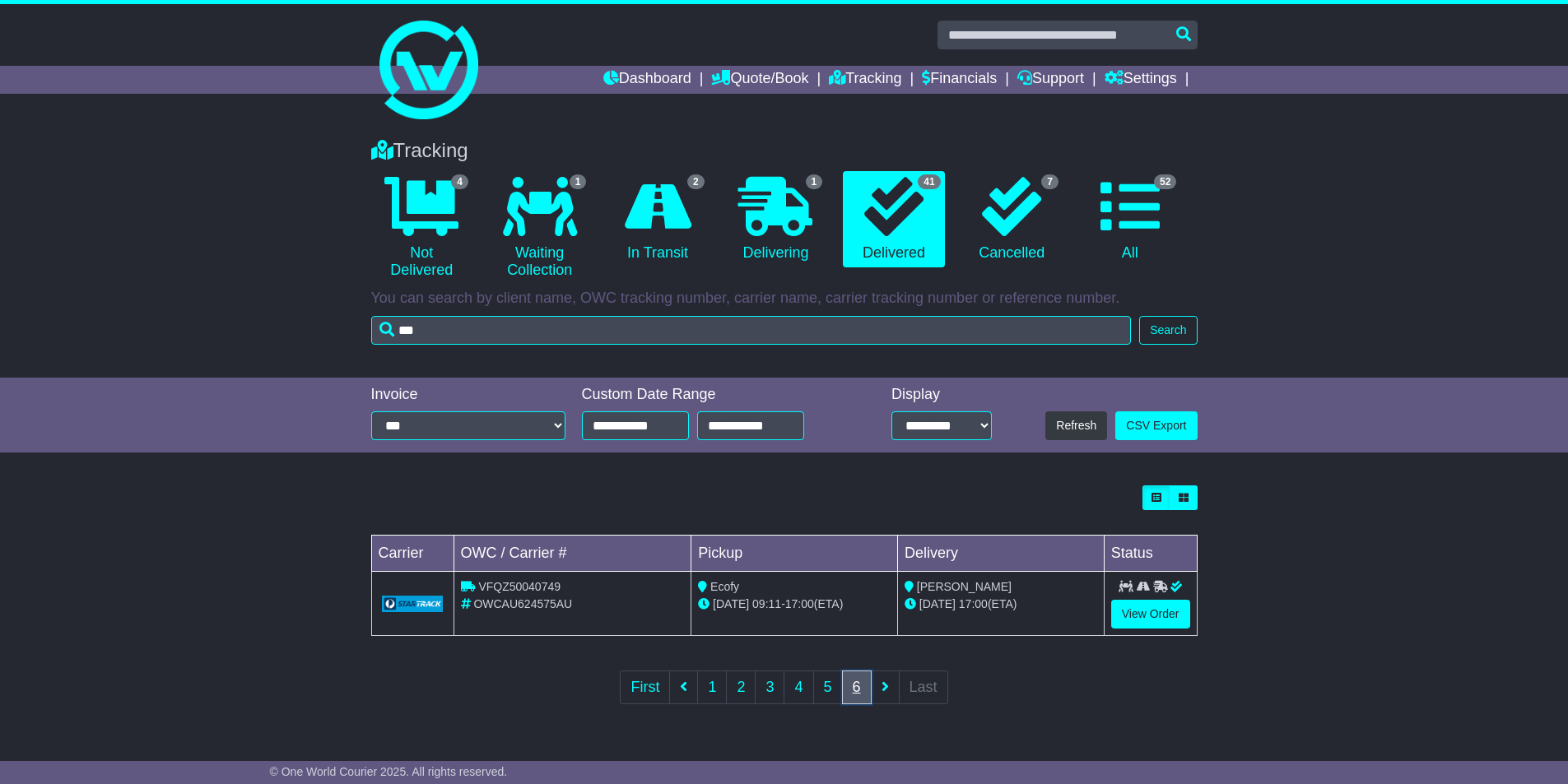
scroll to position [0, 0]
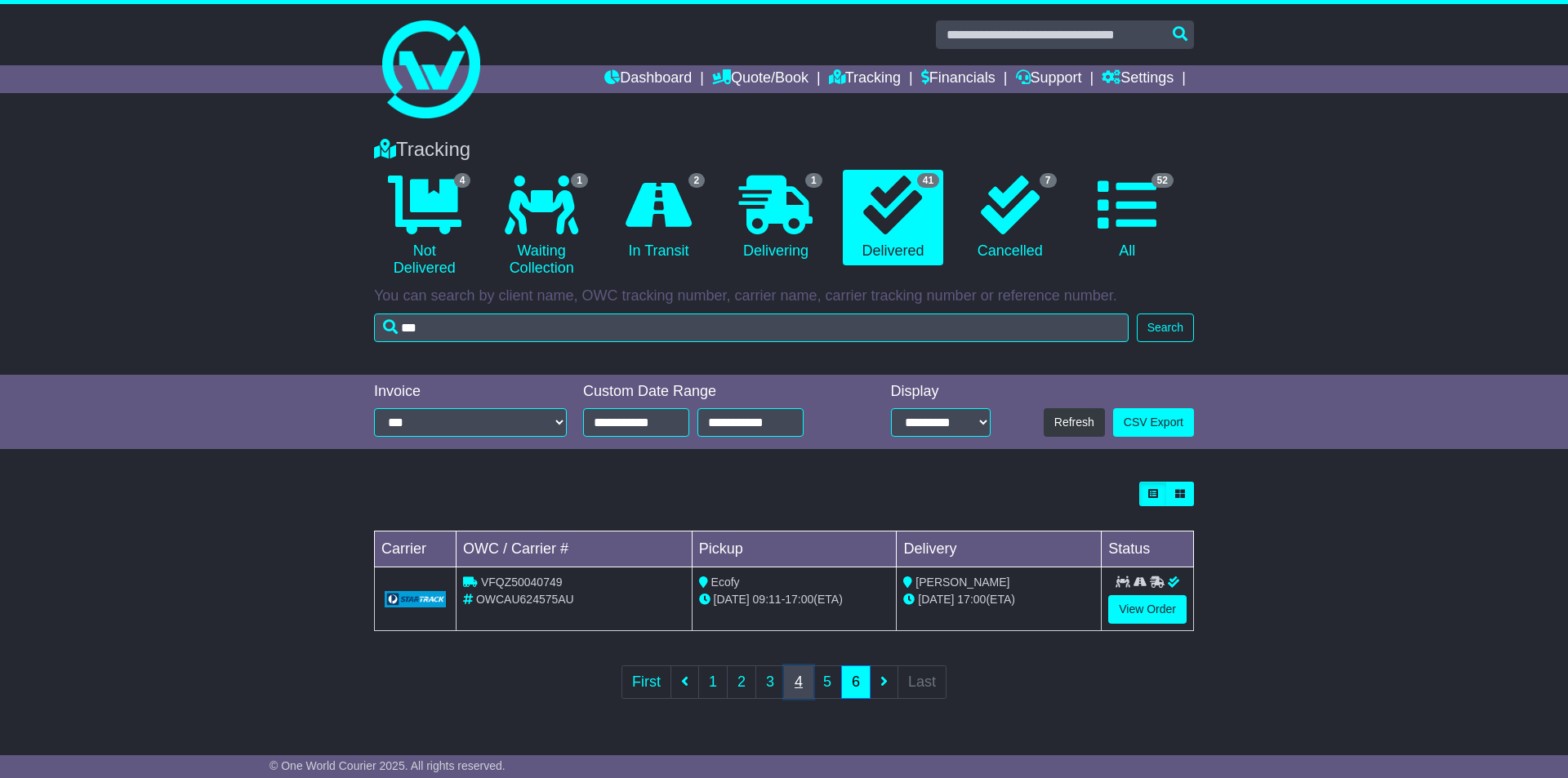
click at [803, 679] on link "4" at bounding box center [798, 682] width 30 height 34
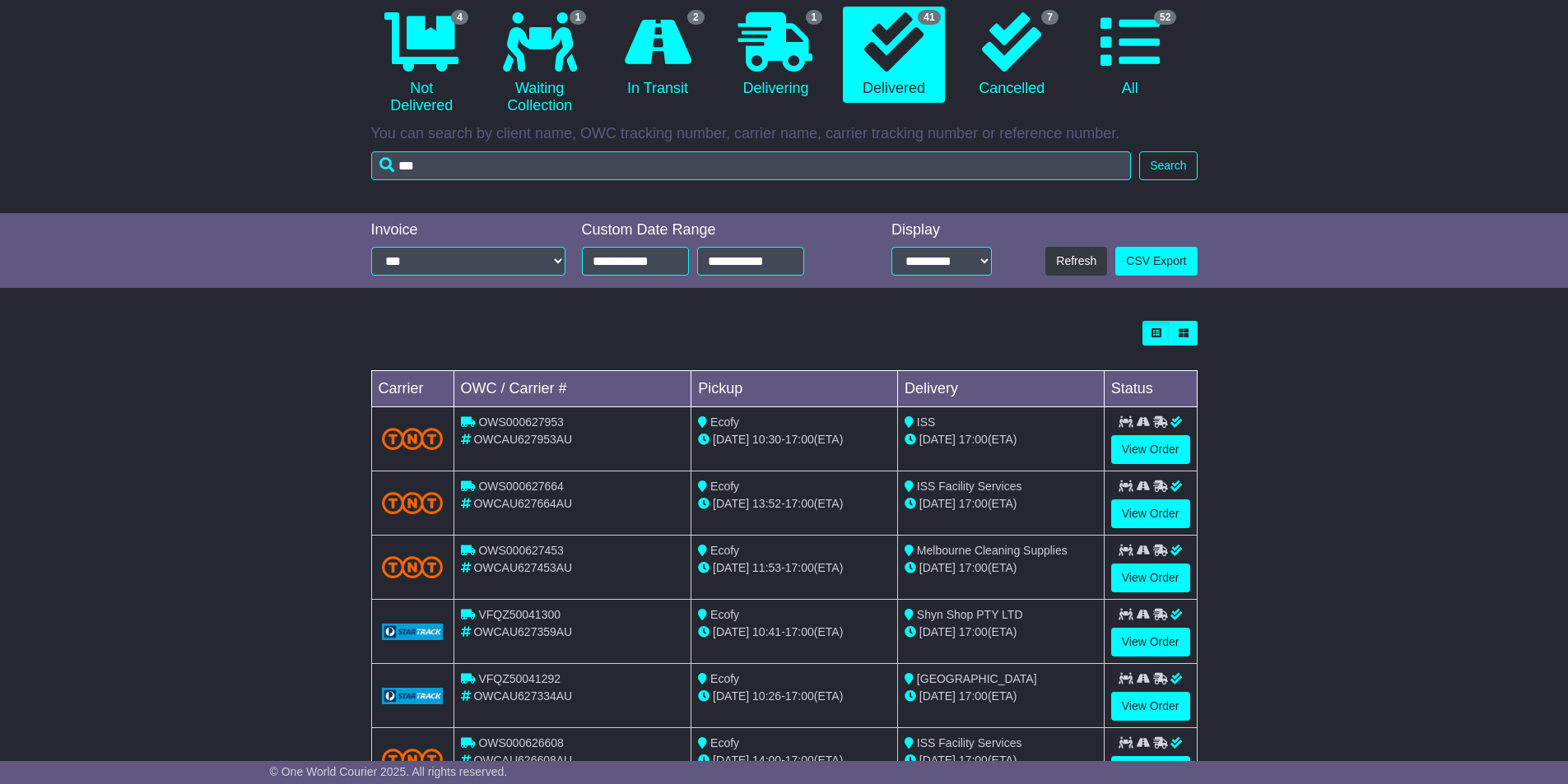
scroll to position [411, 0]
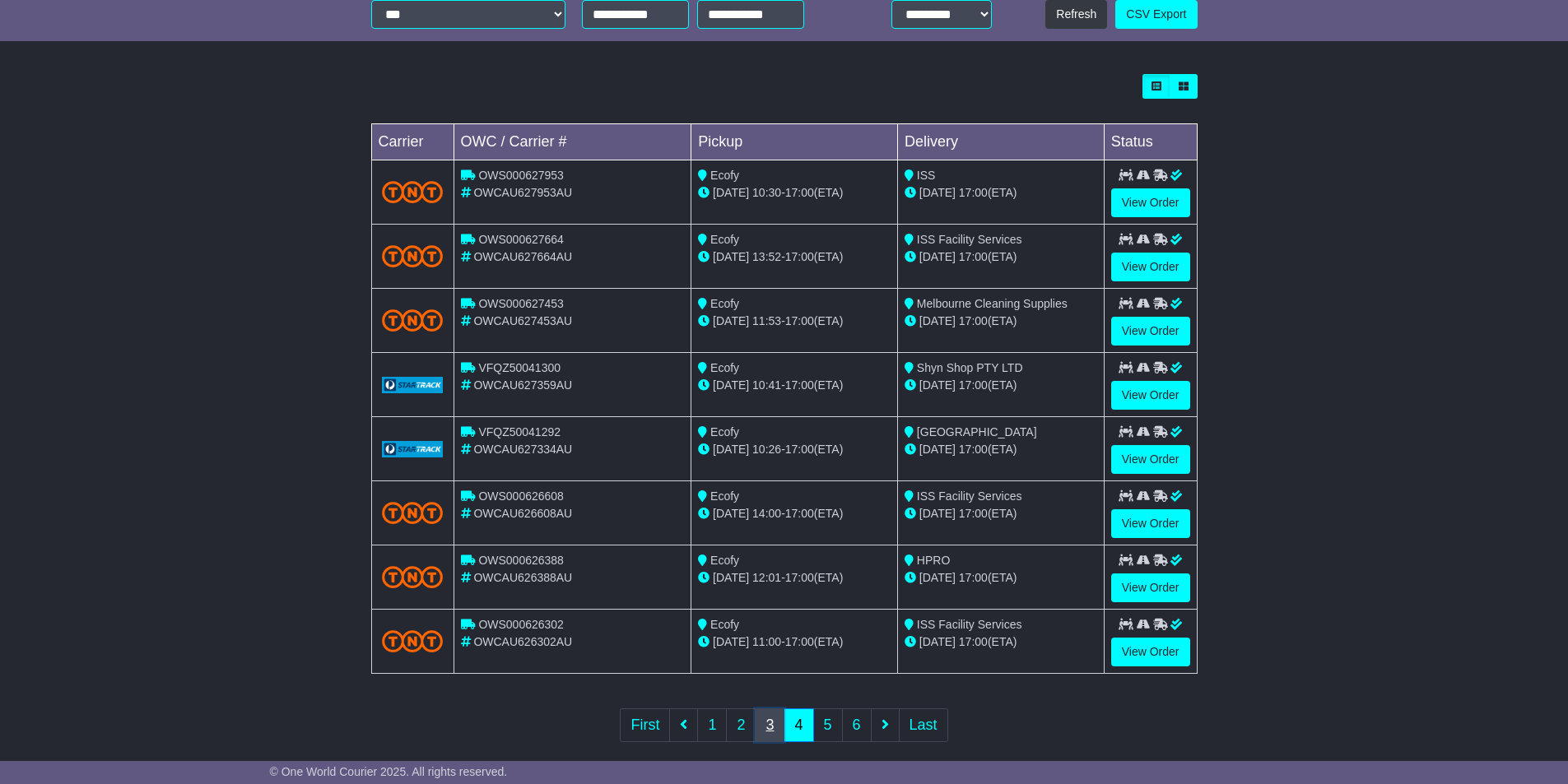
click at [767, 723] on link "3" at bounding box center [770, 725] width 30 height 34
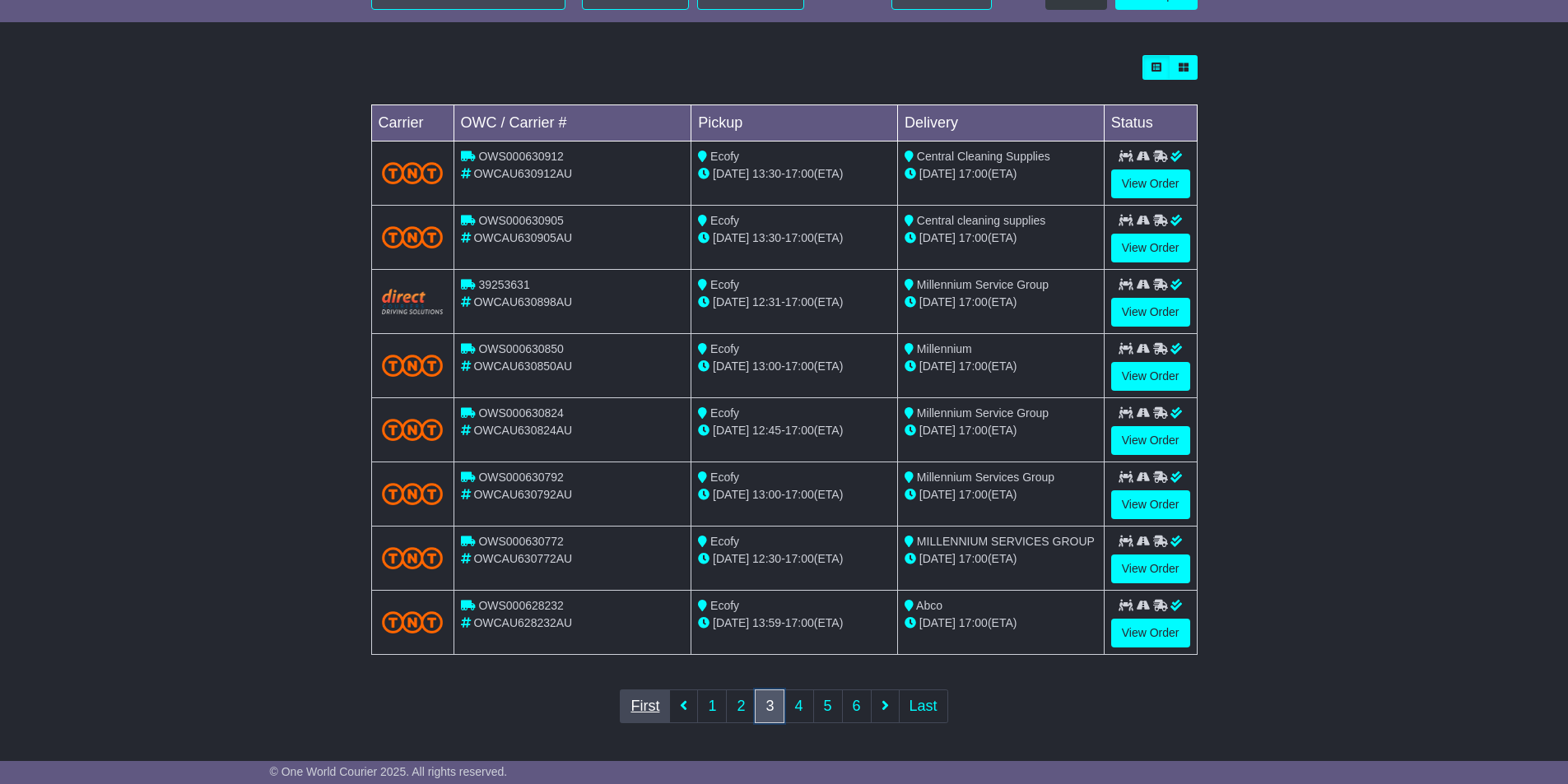
scroll to position [433, 0]
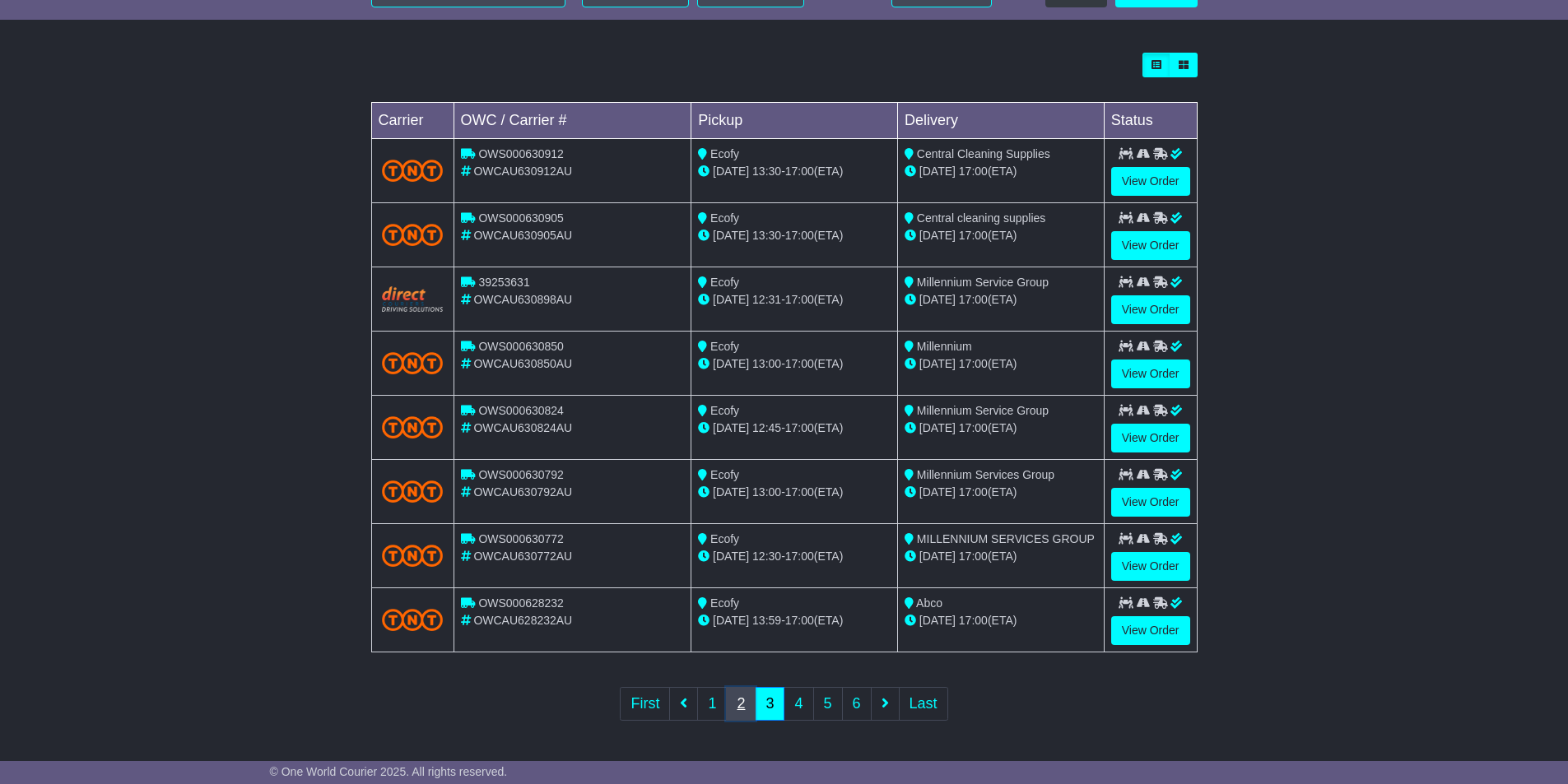
click at [737, 710] on link "2" at bounding box center [741, 703] width 30 height 34
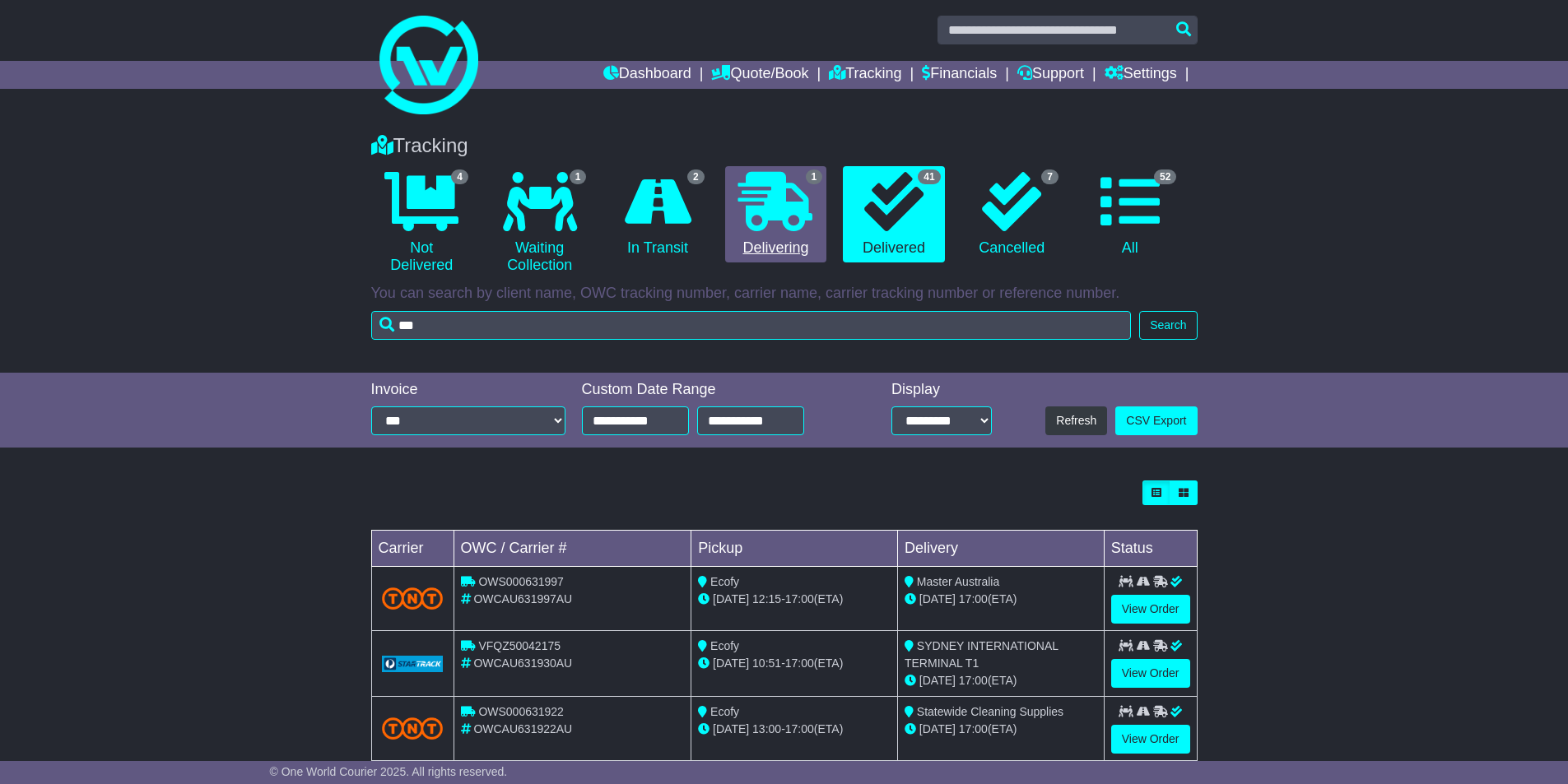
scroll to position [0, 0]
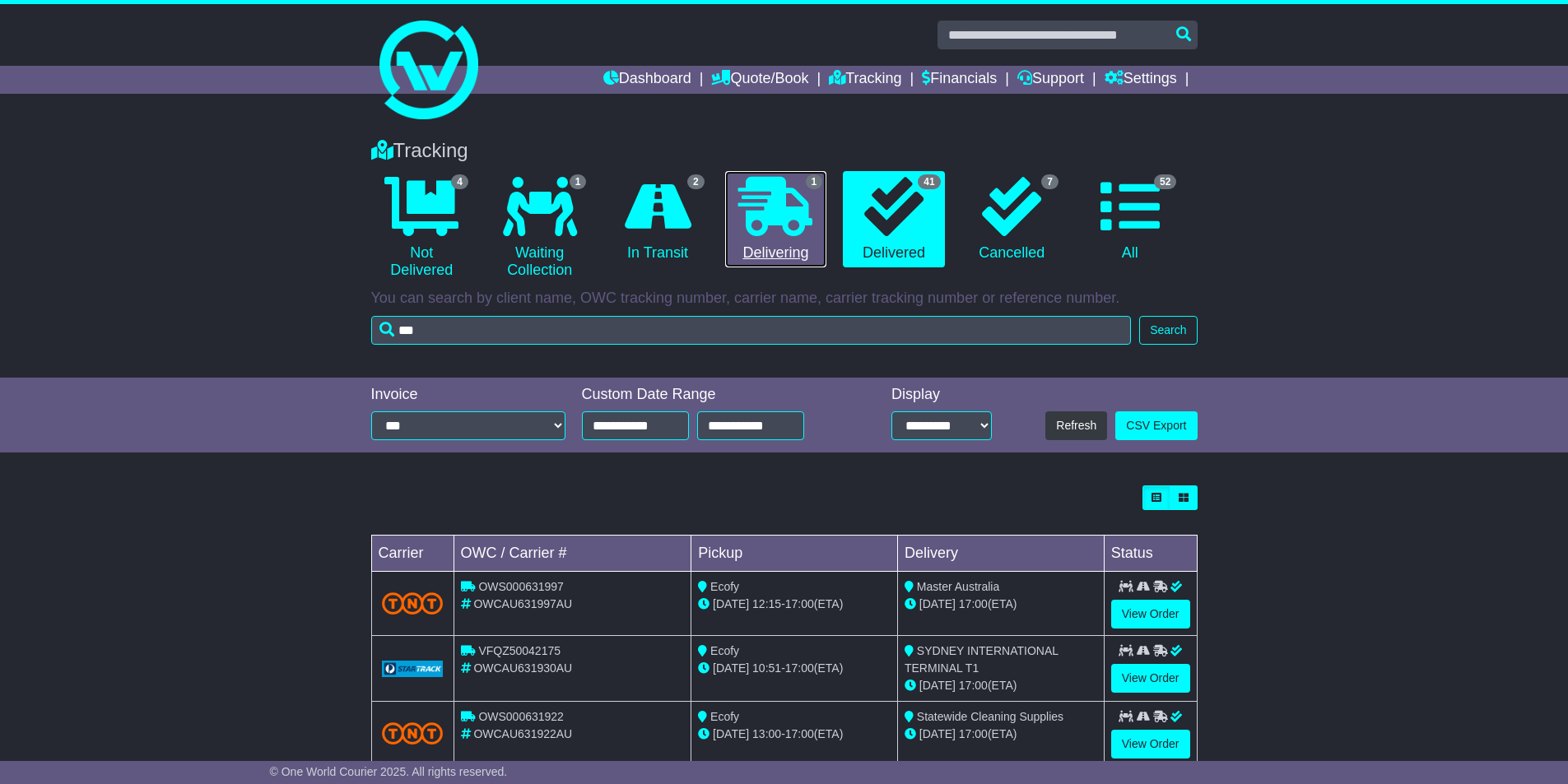
click at [753, 217] on icon at bounding box center [775, 206] width 74 height 59
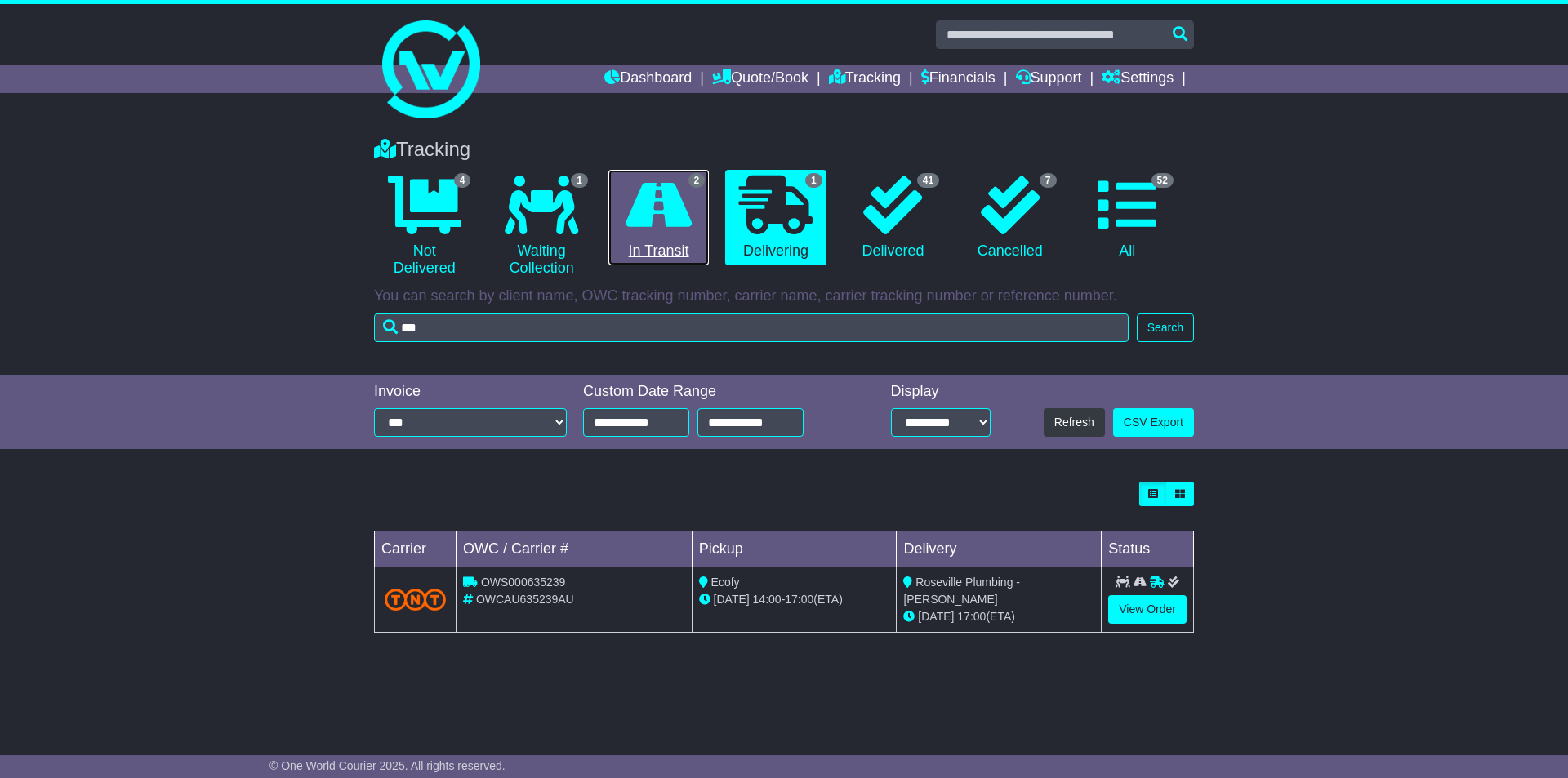
click at [671, 221] on icon at bounding box center [658, 204] width 66 height 59
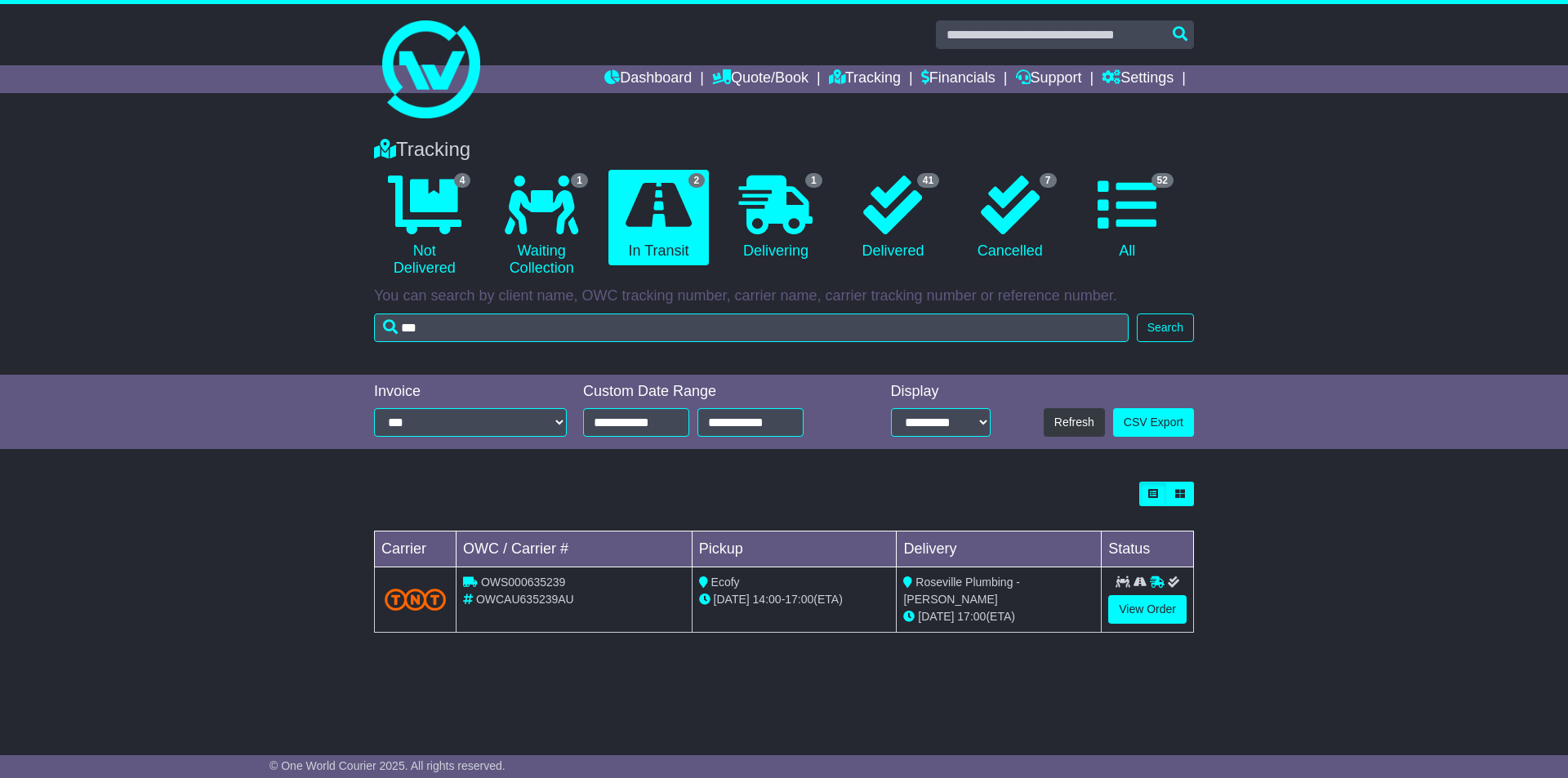
click at [828, 216] on li "1 Delivering" at bounding box center [775, 227] width 117 height 114
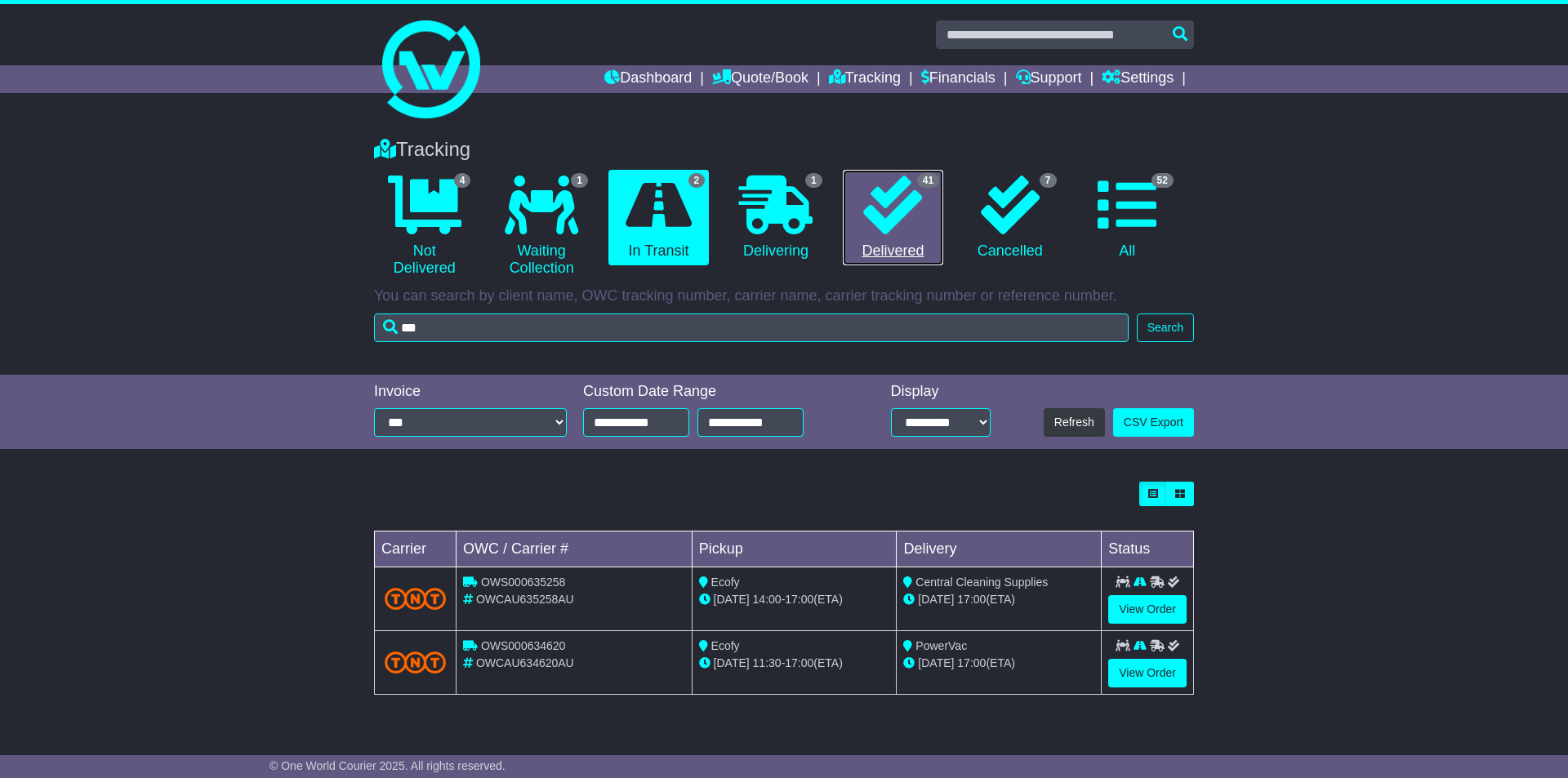
click at [878, 206] on icon at bounding box center [892, 204] width 59 height 59
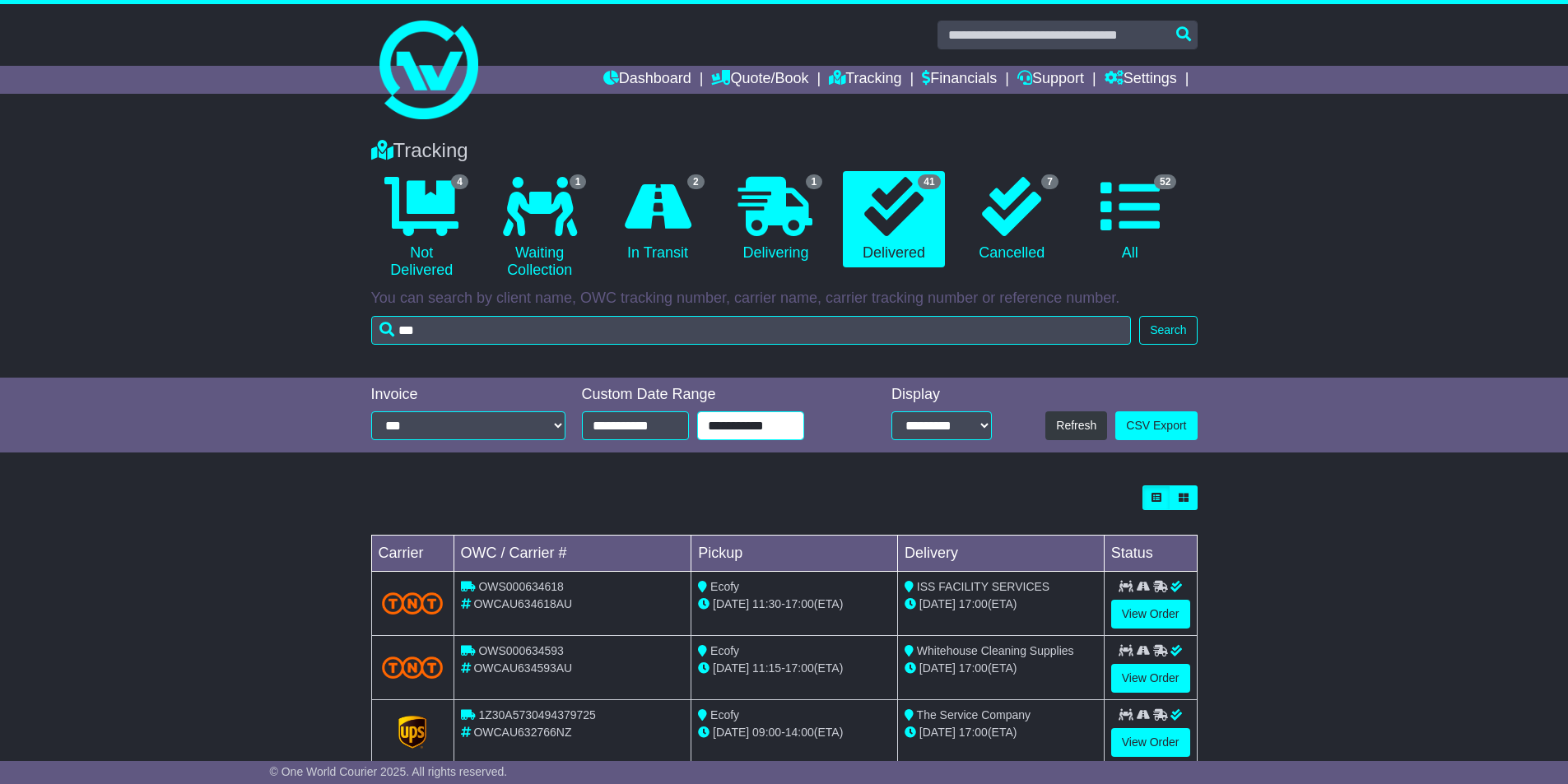
click at [728, 426] on input "**********" at bounding box center [750, 425] width 107 height 29
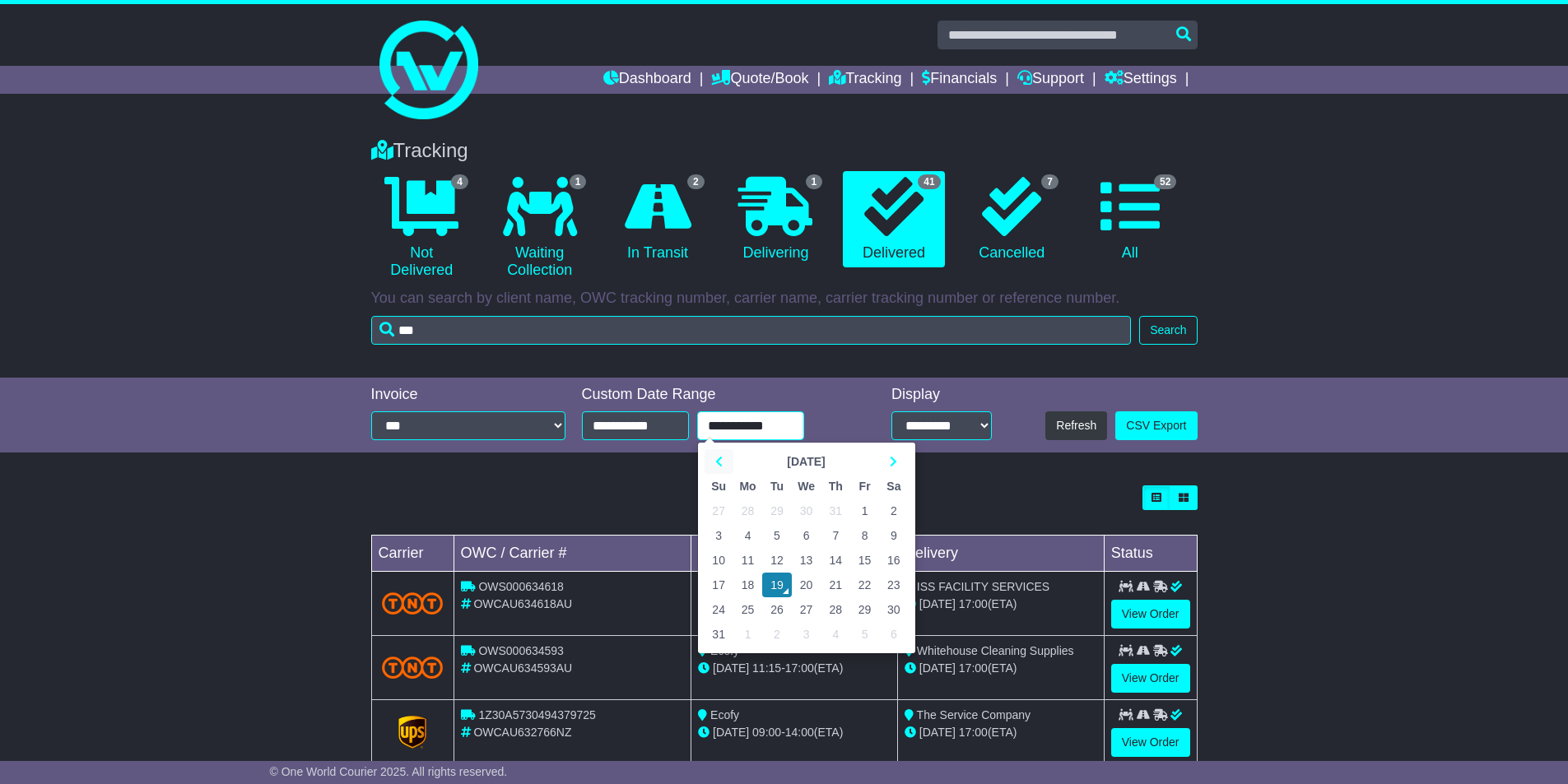
click at [718, 458] on icon at bounding box center [718, 462] width 7 height 12
click at [755, 611] on td "30" at bounding box center [748, 610] width 30 height 25
type input "**********"
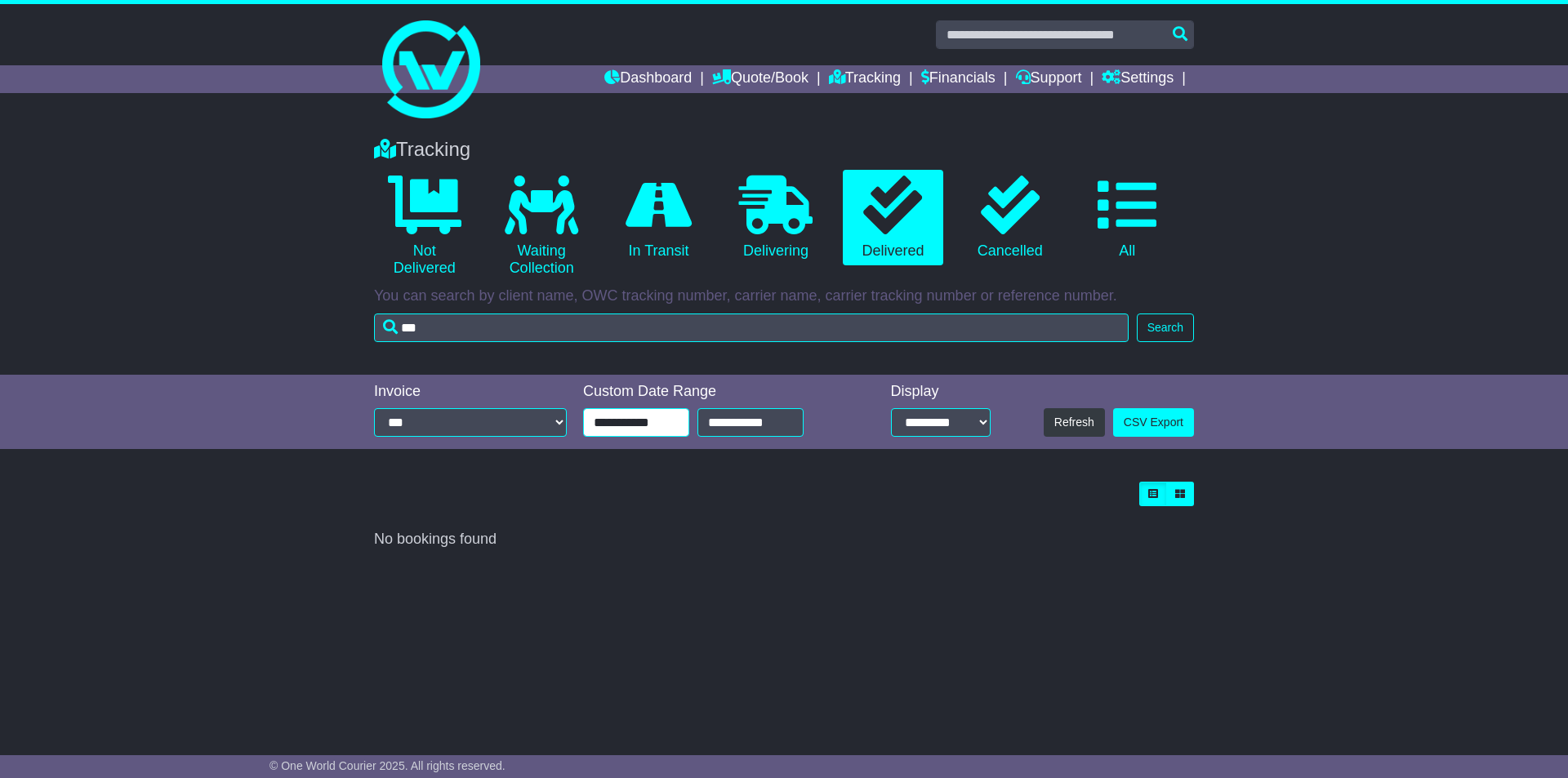
click at [609, 414] on input "**********" at bounding box center [636, 422] width 106 height 29
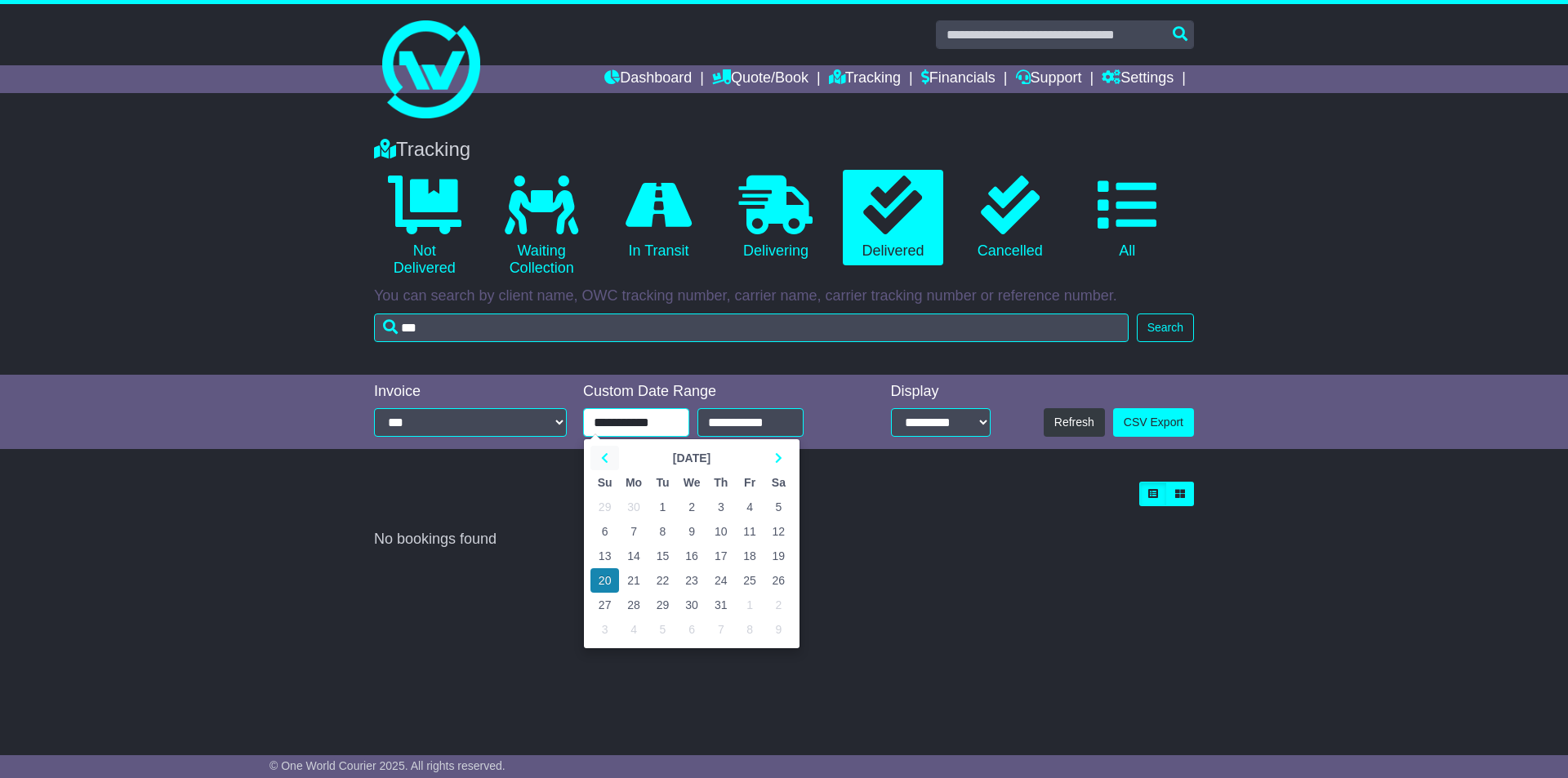
click at [603, 460] on icon at bounding box center [604, 458] width 7 height 12
click at [609, 547] on td "15" at bounding box center [604, 556] width 29 height 25
type input "**********"
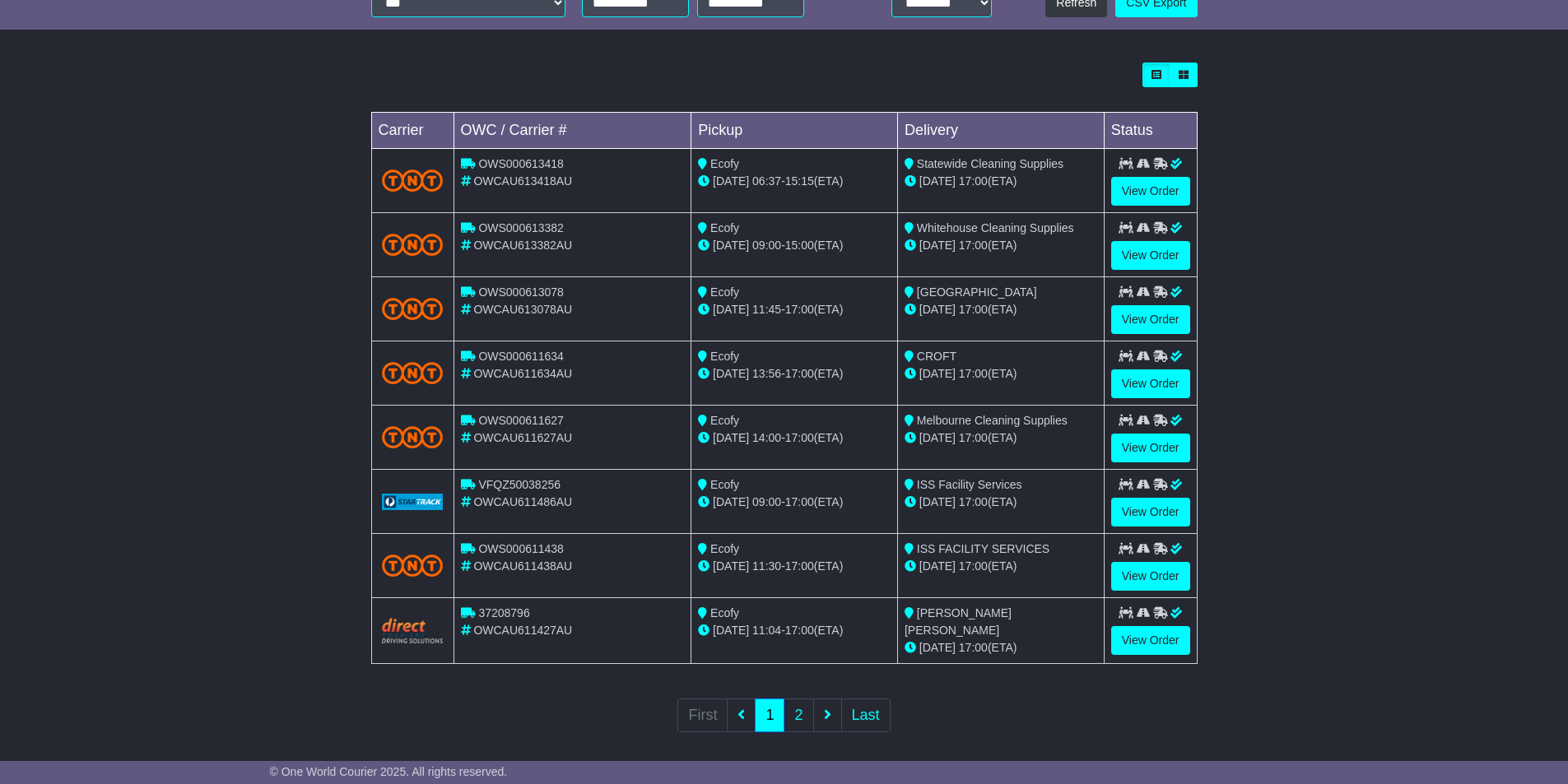
scroll to position [433, 0]
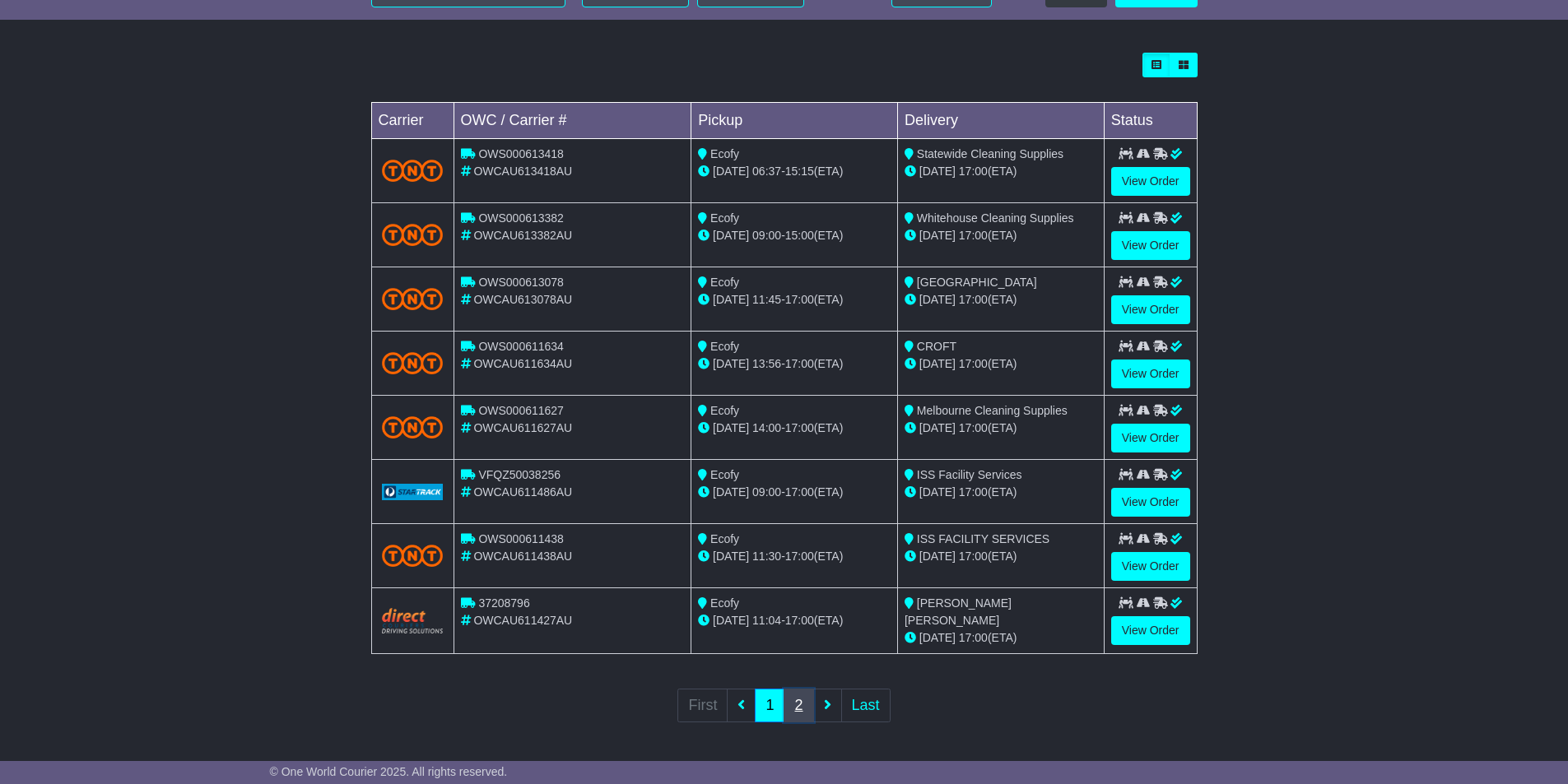
click at [803, 704] on link "2" at bounding box center [798, 705] width 30 height 34
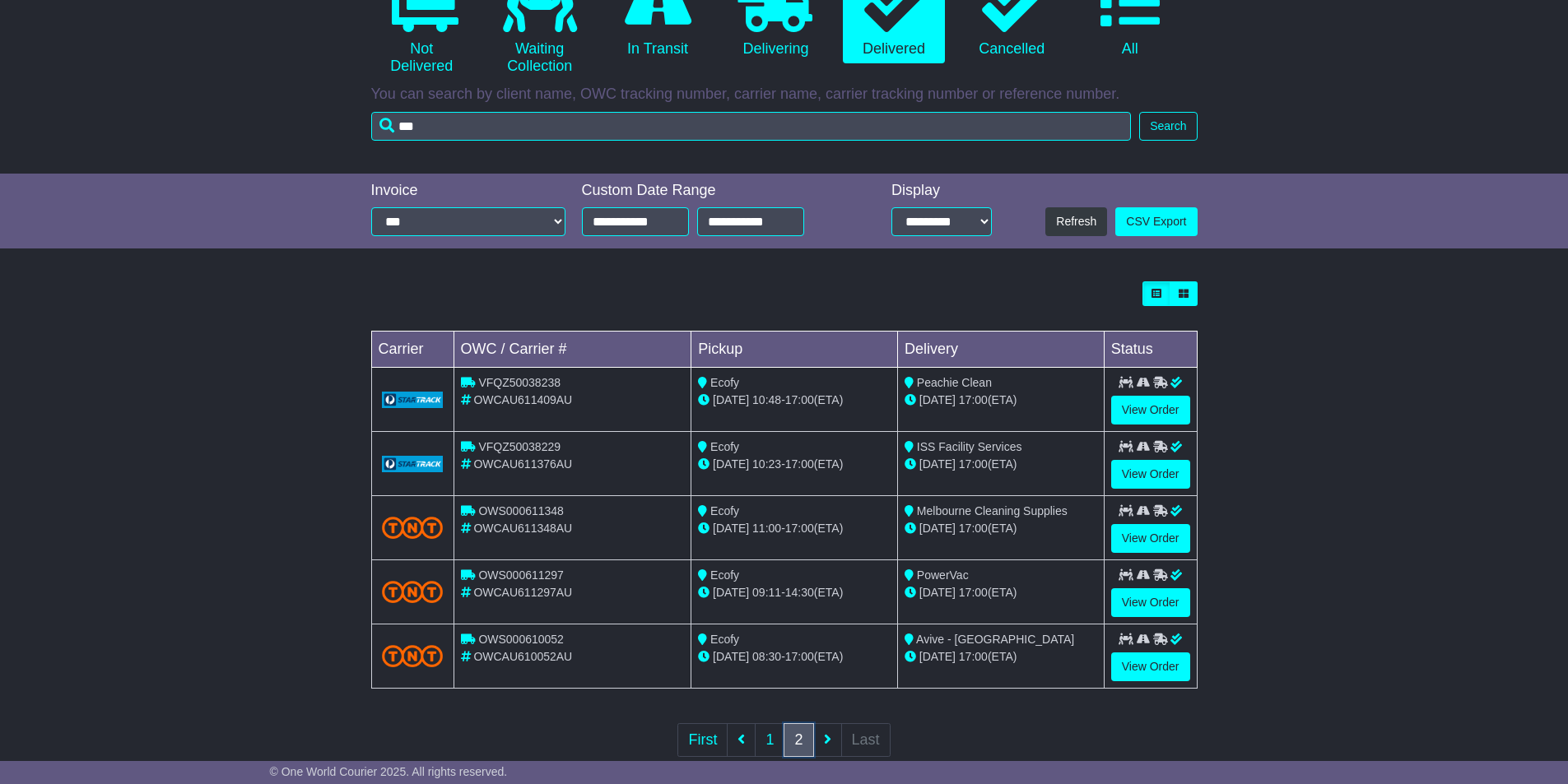
scroll to position [240, 0]
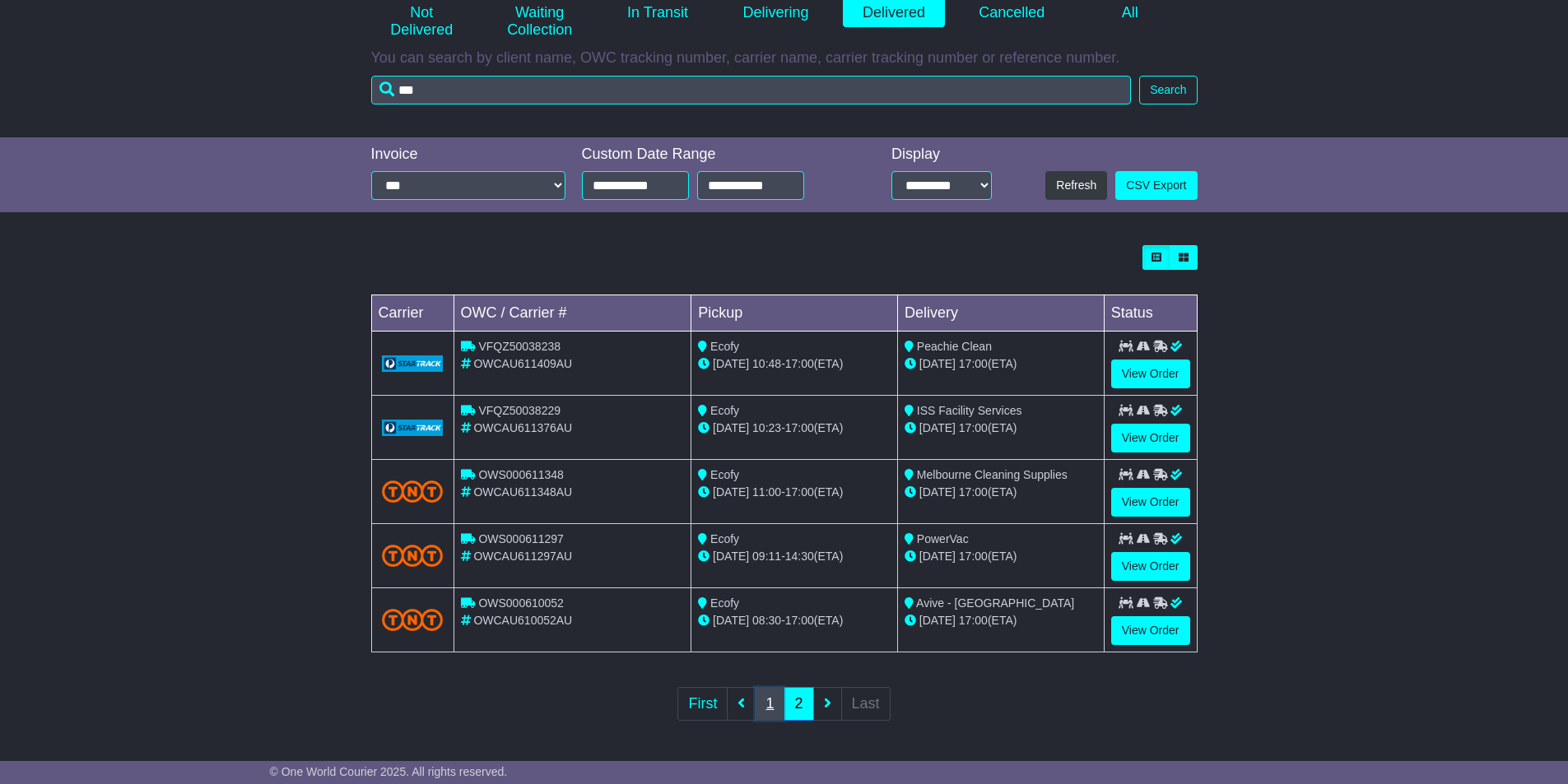
click at [760, 700] on link "1" at bounding box center [770, 703] width 30 height 34
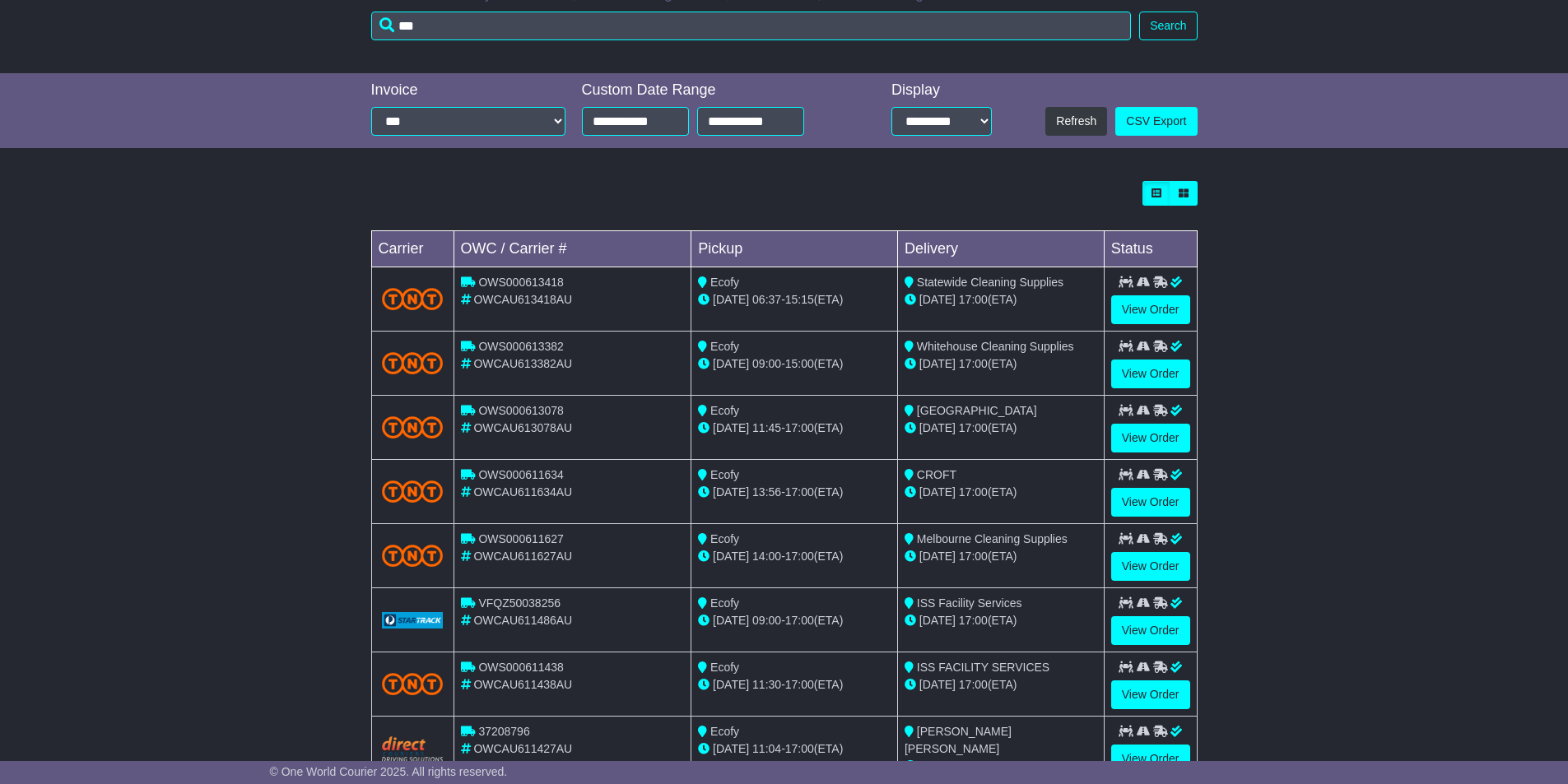
scroll to position [411, 0]
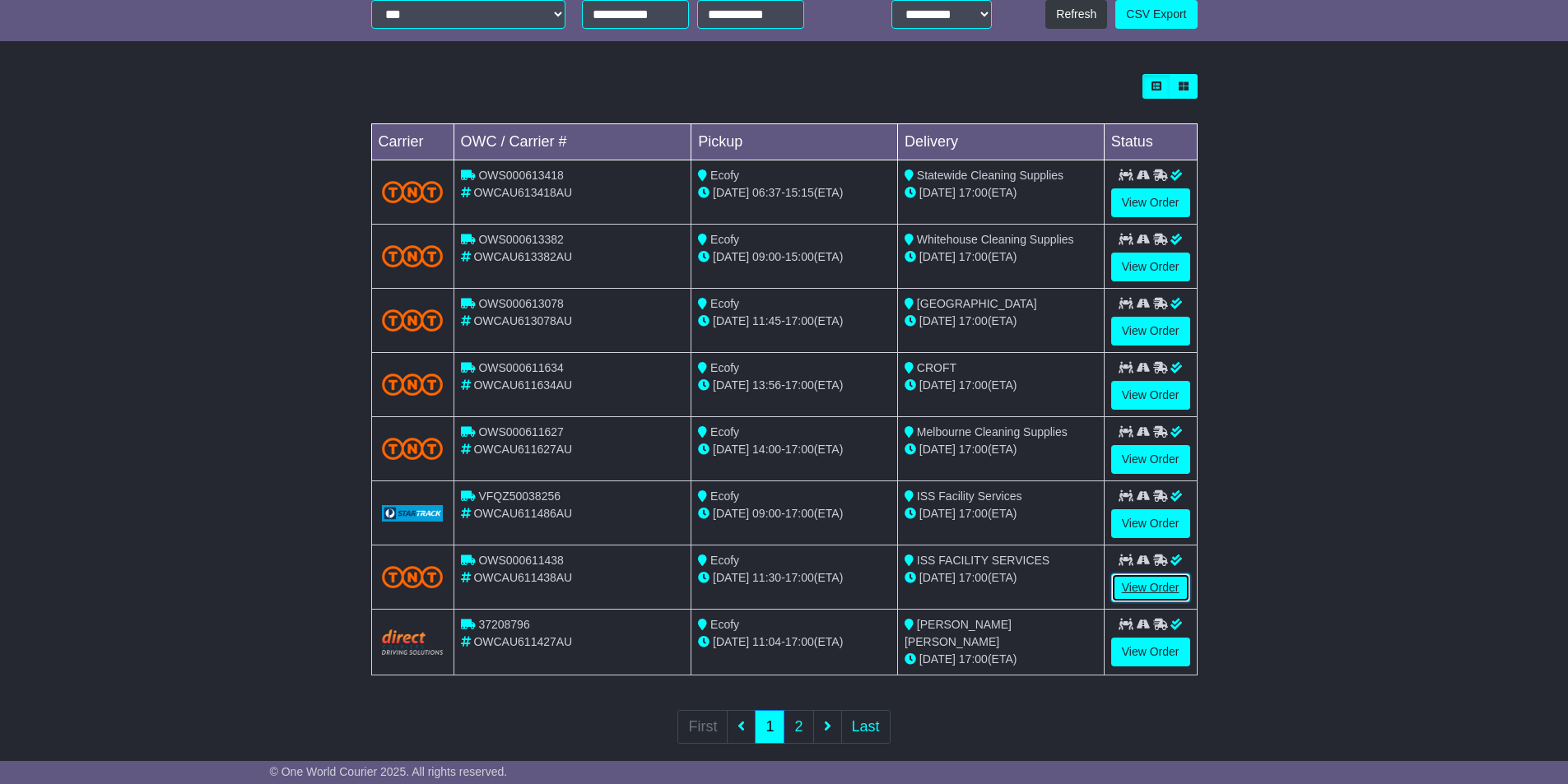
click at [1136, 593] on link "View Order" at bounding box center [1150, 588] width 79 height 29
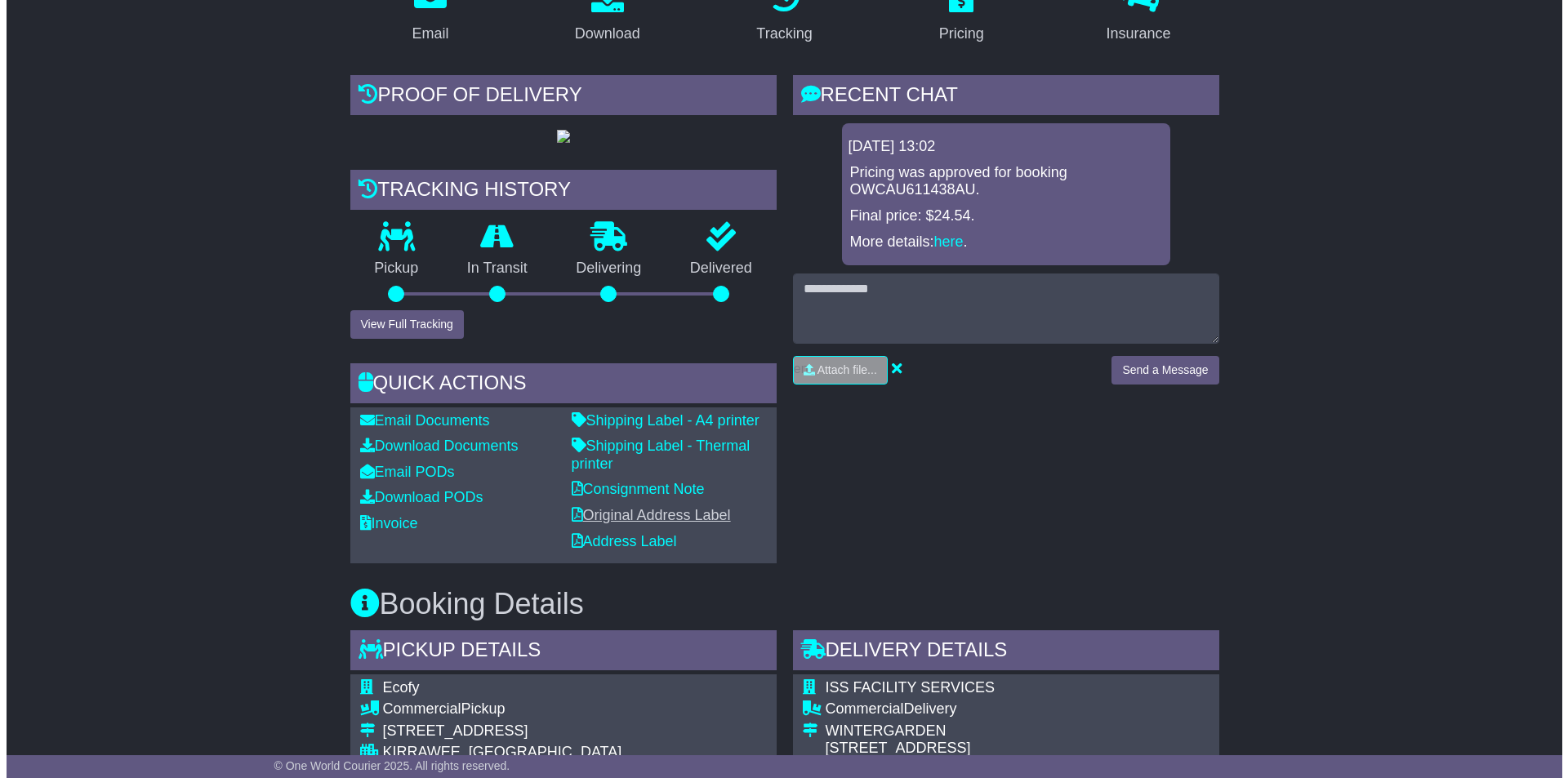
scroll to position [307, 0]
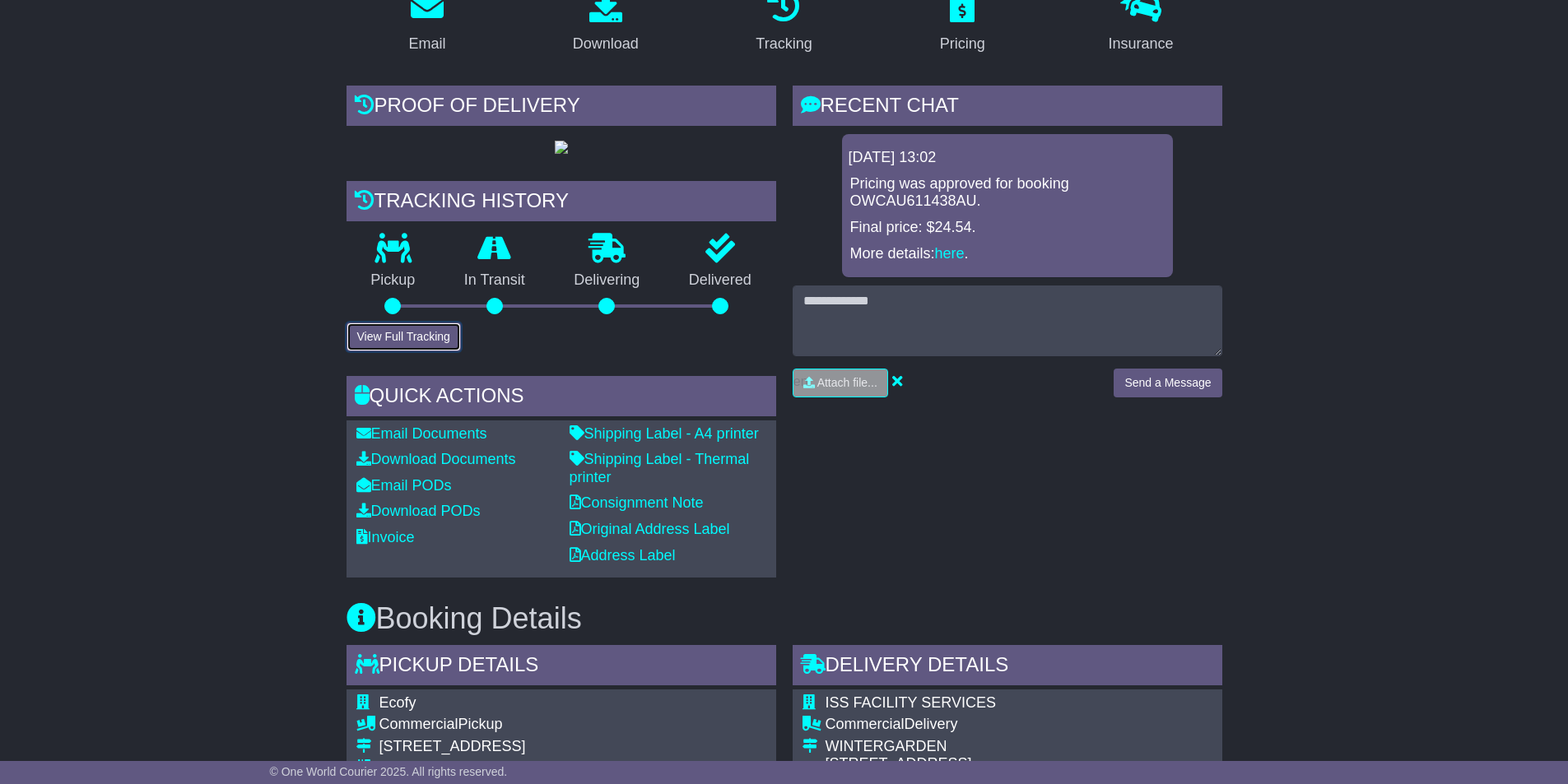
click at [398, 351] on button "View Full Tracking" at bounding box center [404, 336] width 115 height 29
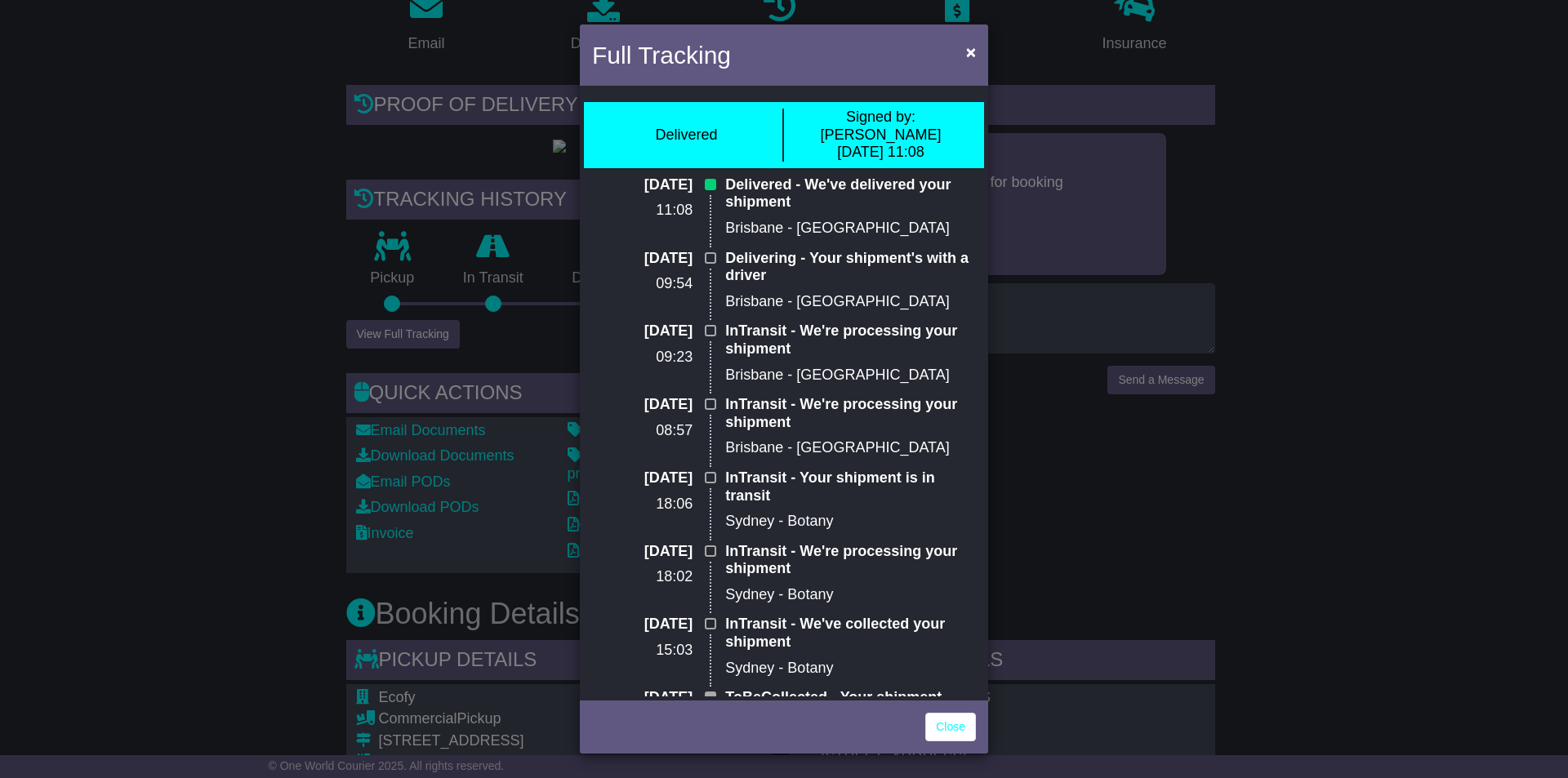
drag, startPoint x: 813, startPoint y: 112, endPoint x: 951, endPoint y: 131, distance: 139.3
click at [951, 131] on div "Signed by: Andrew 19 Jun 2025 11:08" at bounding box center [880, 135] width 194 height 53
copy div "Signed by: Andrew 19 Jun 2025 11:08"
